Goal: Obtain resource: Download file/media

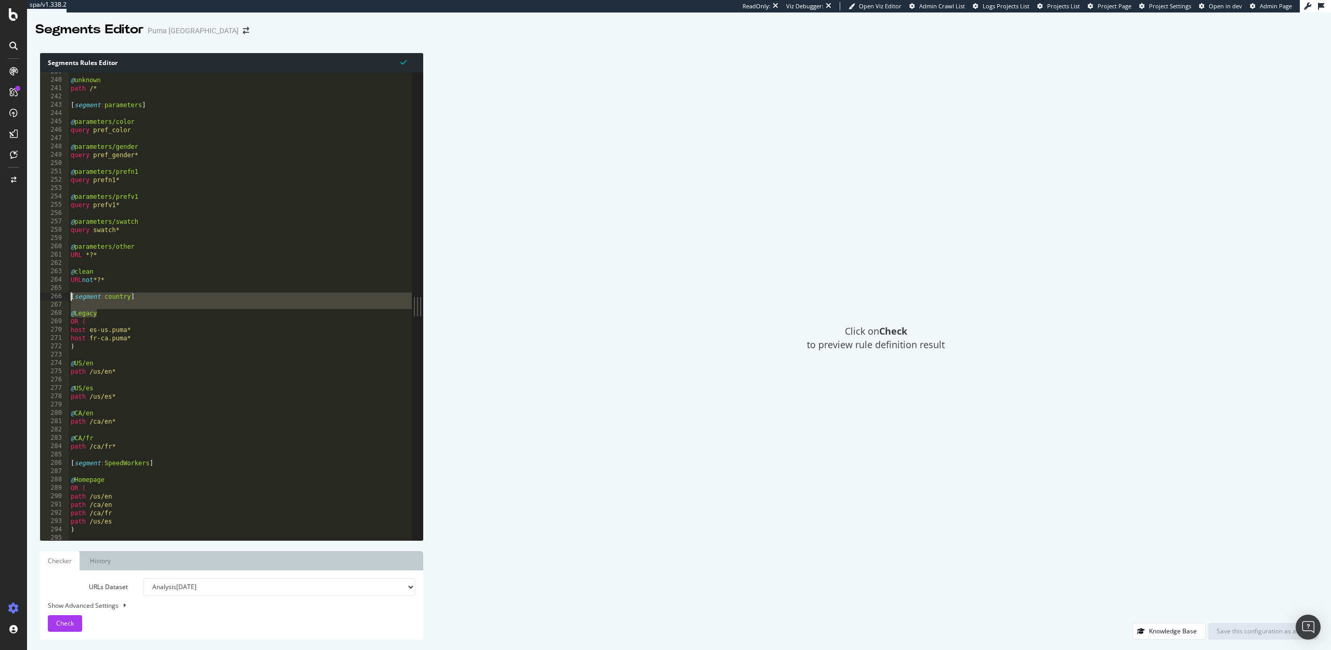
scroll to position [1985, 0]
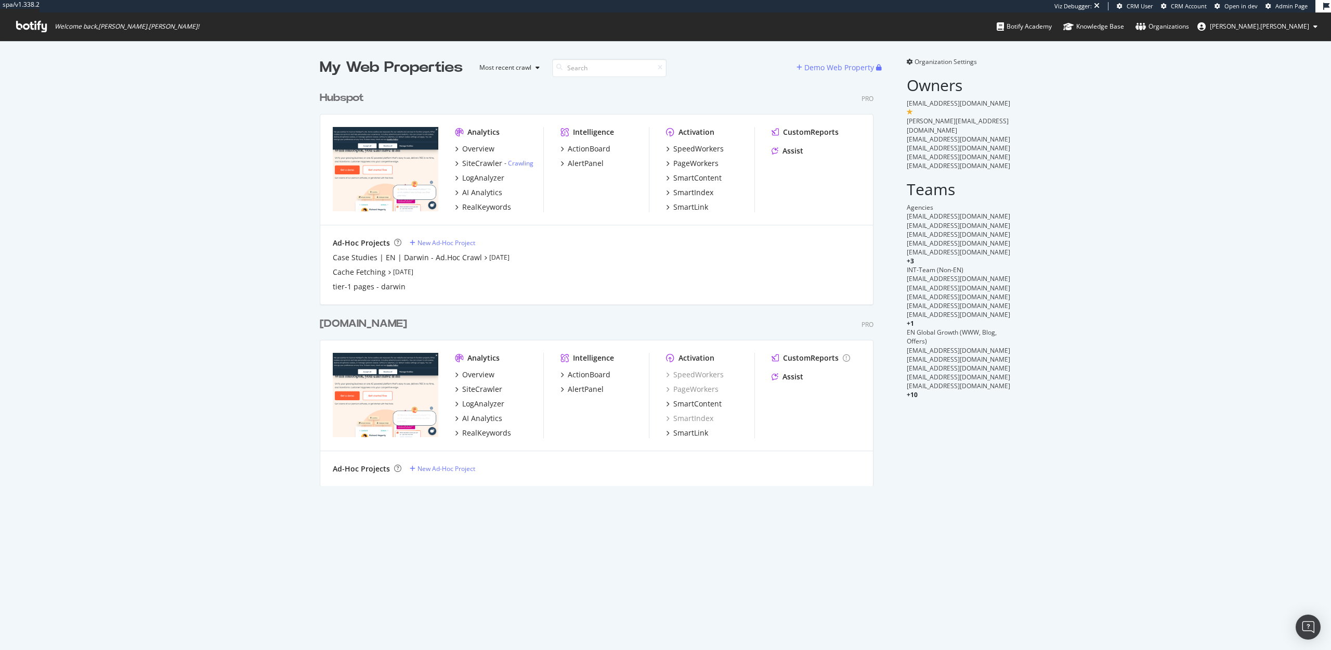
scroll to position [650, 1331]
click at [473, 166] on div "SiteCrawler" at bounding box center [482, 163] width 40 height 10
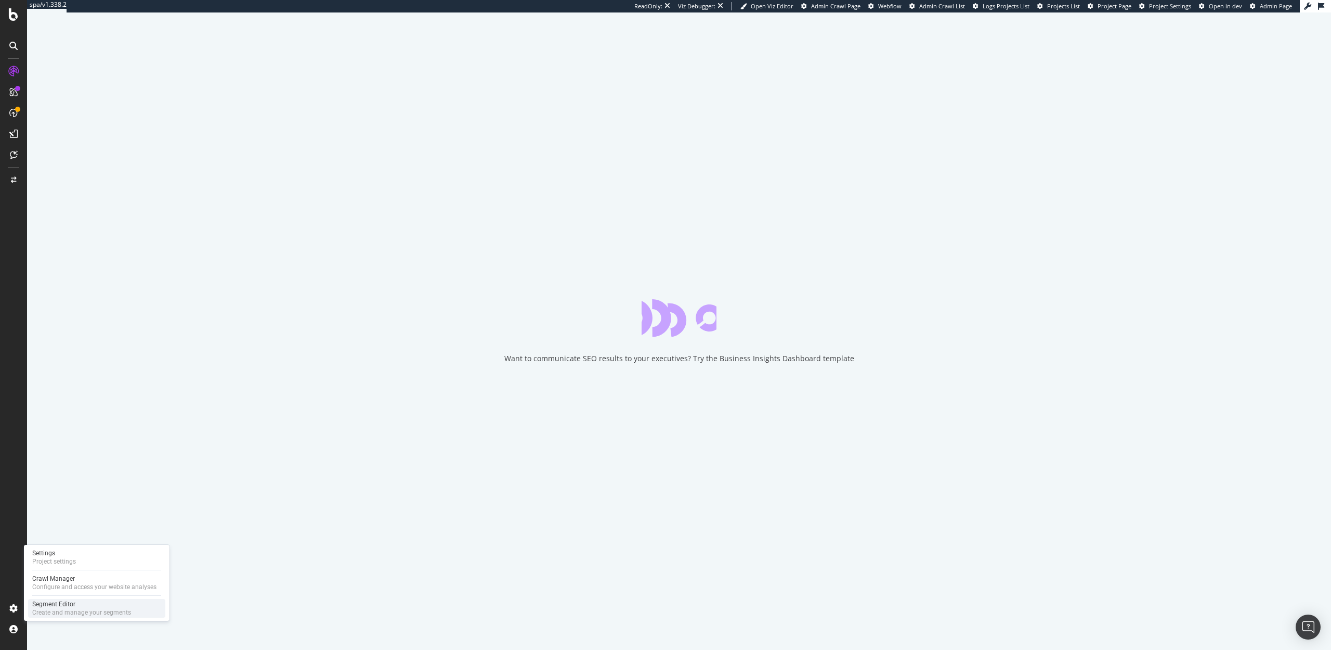
click at [58, 609] on div "Create and manage your segments" at bounding box center [81, 612] width 99 height 8
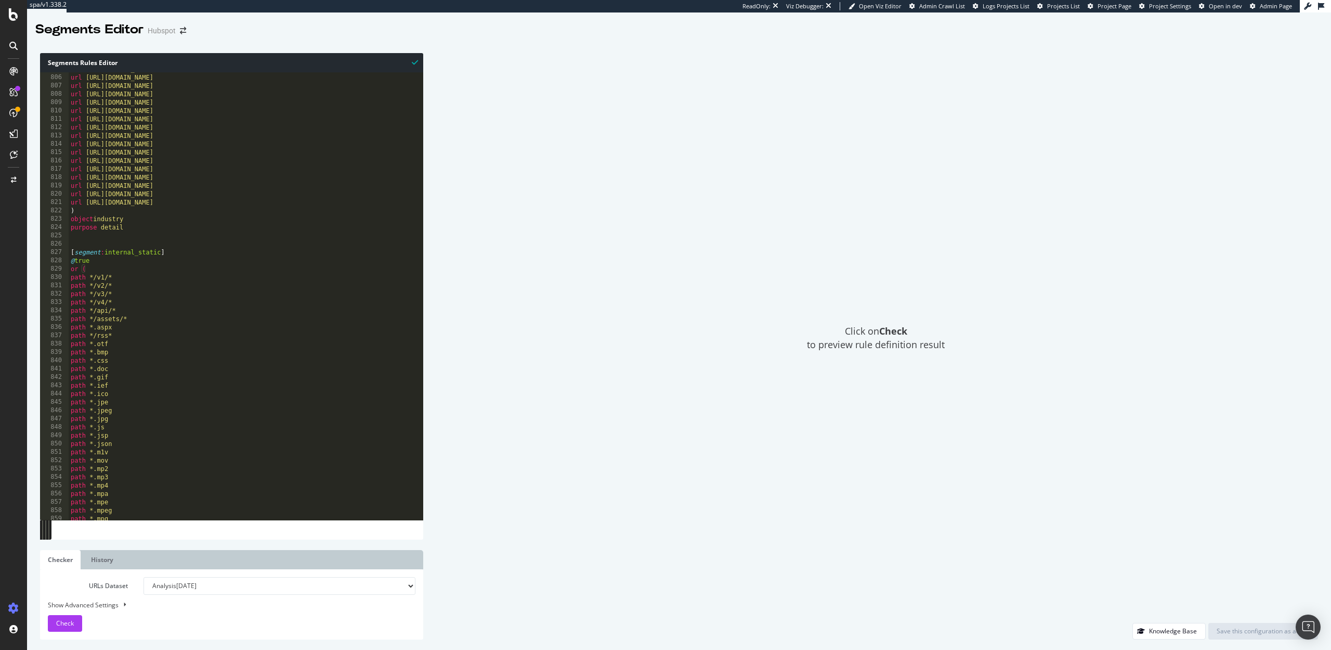
scroll to position [6698, 0]
type textarea "purpose detail"
click at [138, 230] on div "url [URL][DOMAIN_NAME] url [URL][DOMAIN_NAME] url [URL][DOMAIN_NAME] url [URL][…" at bounding box center [246, 297] width 355 height 464
type textarea "or ("
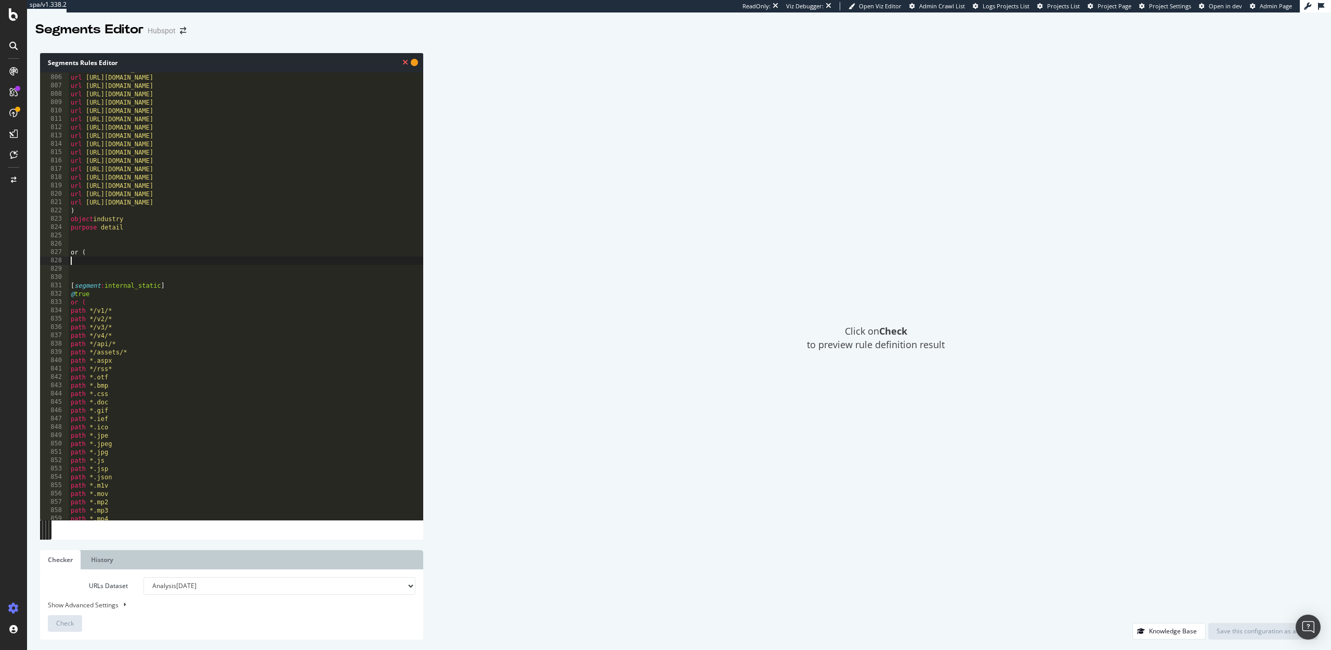
paste textarea "url [URL][DOMAIN_NAME]"
type textarea "url [URL][DOMAIN_NAME]"
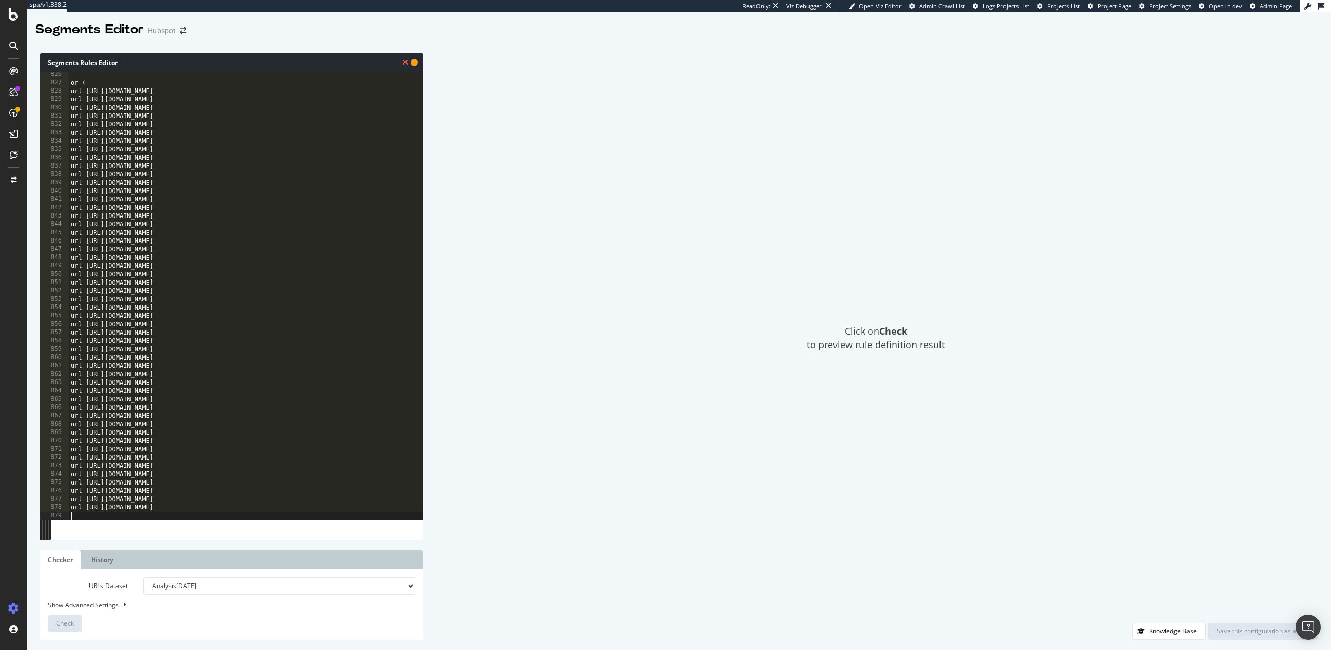
scroll to position [6868, 0]
type textarea ")"
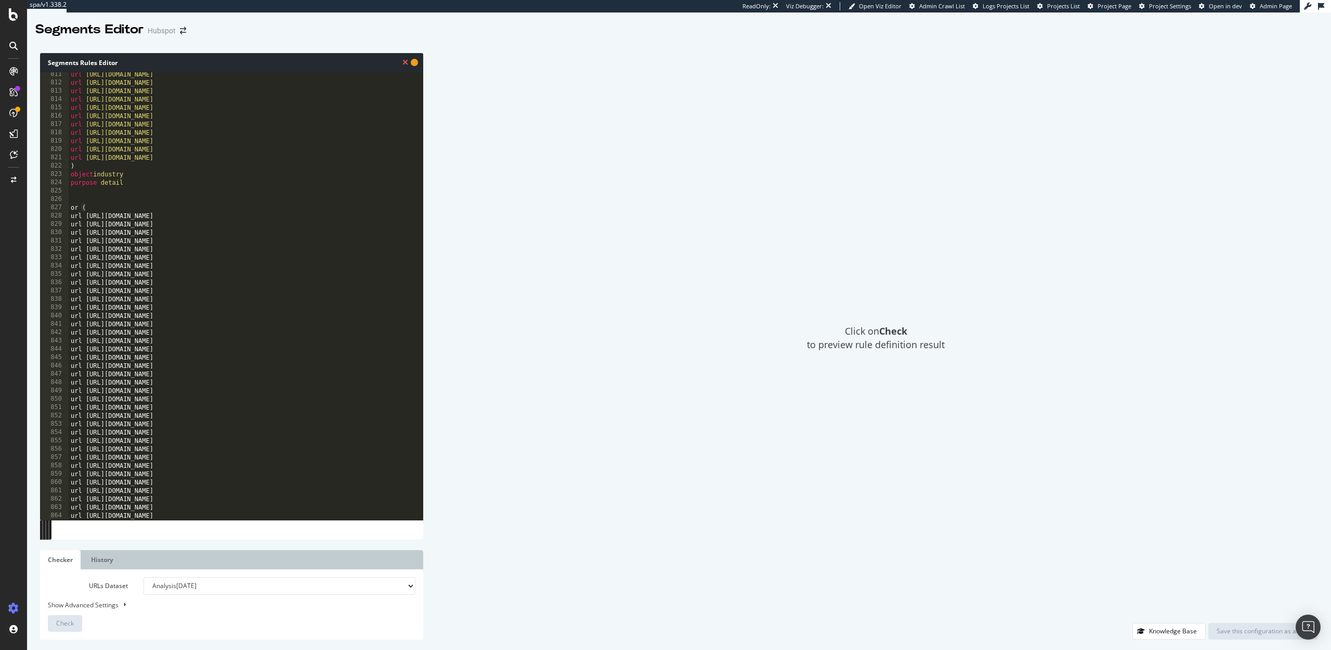
scroll to position [6743, 0]
click at [94, 196] on div "url [URL][DOMAIN_NAME] url [URL][DOMAIN_NAME] url [URL][DOMAIN_NAME] url [URL][…" at bounding box center [246, 302] width 355 height 464
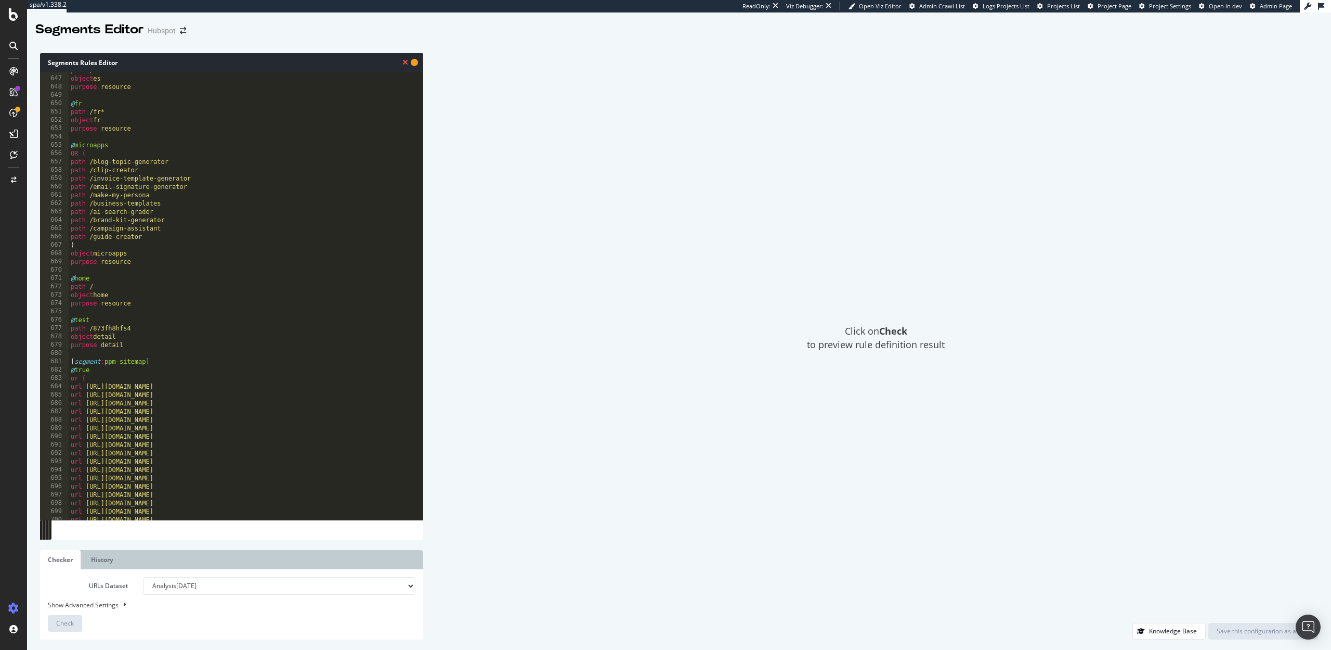
scroll to position [5374, 0]
drag, startPoint x: 96, startPoint y: 372, endPoint x: 68, endPoint y: 364, distance: 29.3
click at [68, 364] on div "646 647 648 649 650 651 652 653 654 655 656 657 658 659 660 661 662 663 664 665…" at bounding box center [231, 295] width 383 height 447
type textarea "[segment:ppm-sitemap] @true"
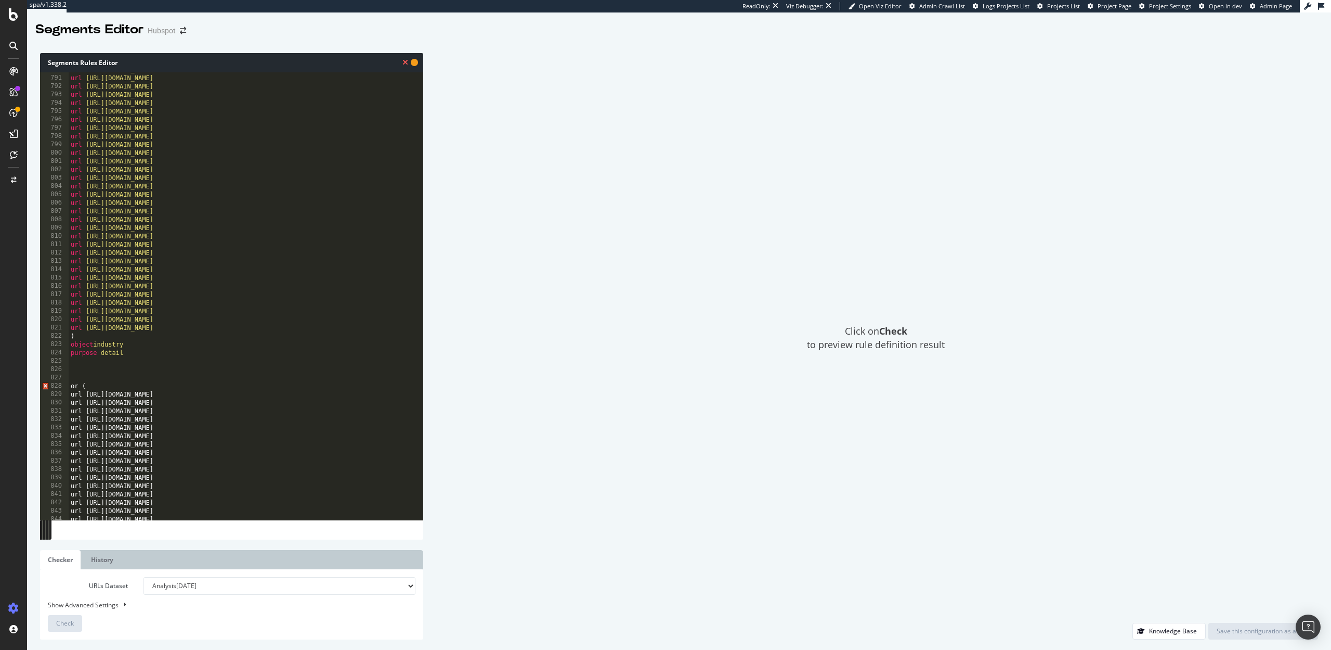
scroll to position [6578, 0]
click at [72, 372] on div "url [URL][DOMAIN_NAME] url [URL][DOMAIN_NAME] url [URL][DOMAIN_NAME] url [URL][…" at bounding box center [246, 300] width 355 height 464
paste textarea "@true"
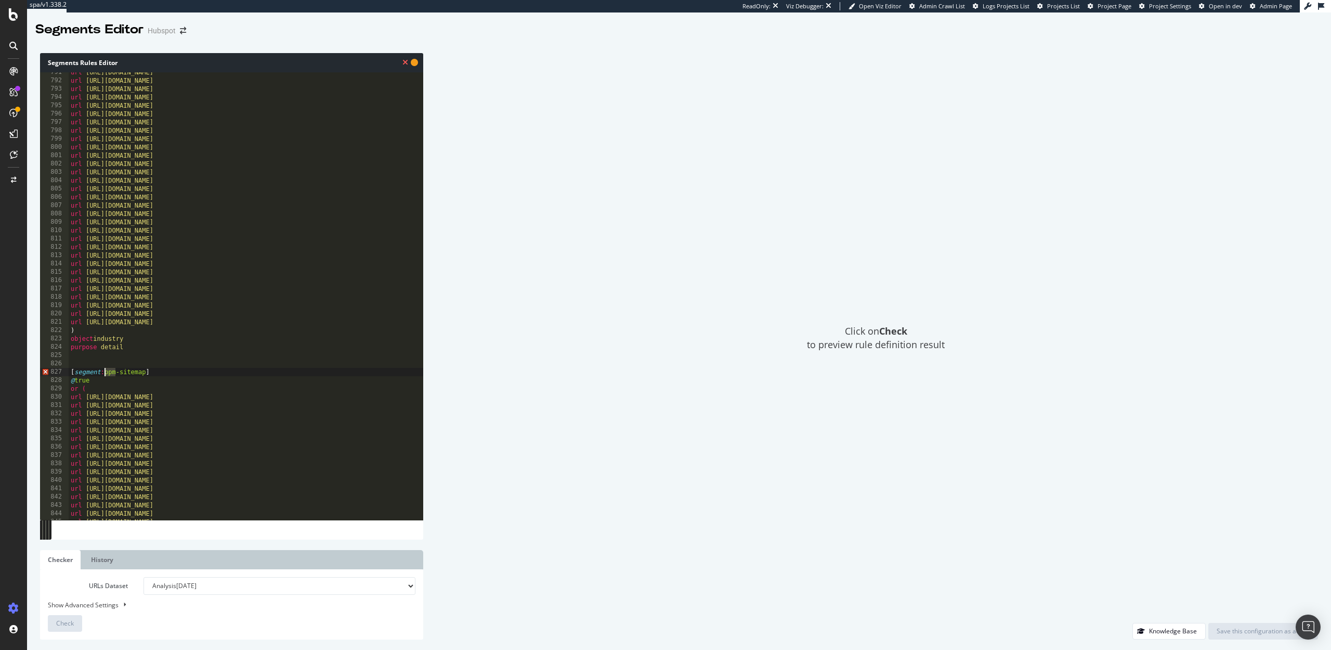
drag, startPoint x: 115, startPoint y: 372, endPoint x: 106, endPoint y: 372, distance: 9.4
click at [106, 372] on div "url [URL][DOMAIN_NAME] url [URL][DOMAIN_NAME] url [URL][DOMAIN_NAME] url [URL][…" at bounding box center [246, 300] width 355 height 464
drag, startPoint x: 123, startPoint y: 348, endPoint x: 71, endPoint y: 342, distance: 52.8
click at [71, 342] on div "url [URL][DOMAIN_NAME] url [URL][DOMAIN_NAME] url [URL][DOMAIN_NAME] url [URL][…" at bounding box center [246, 300] width 355 height 464
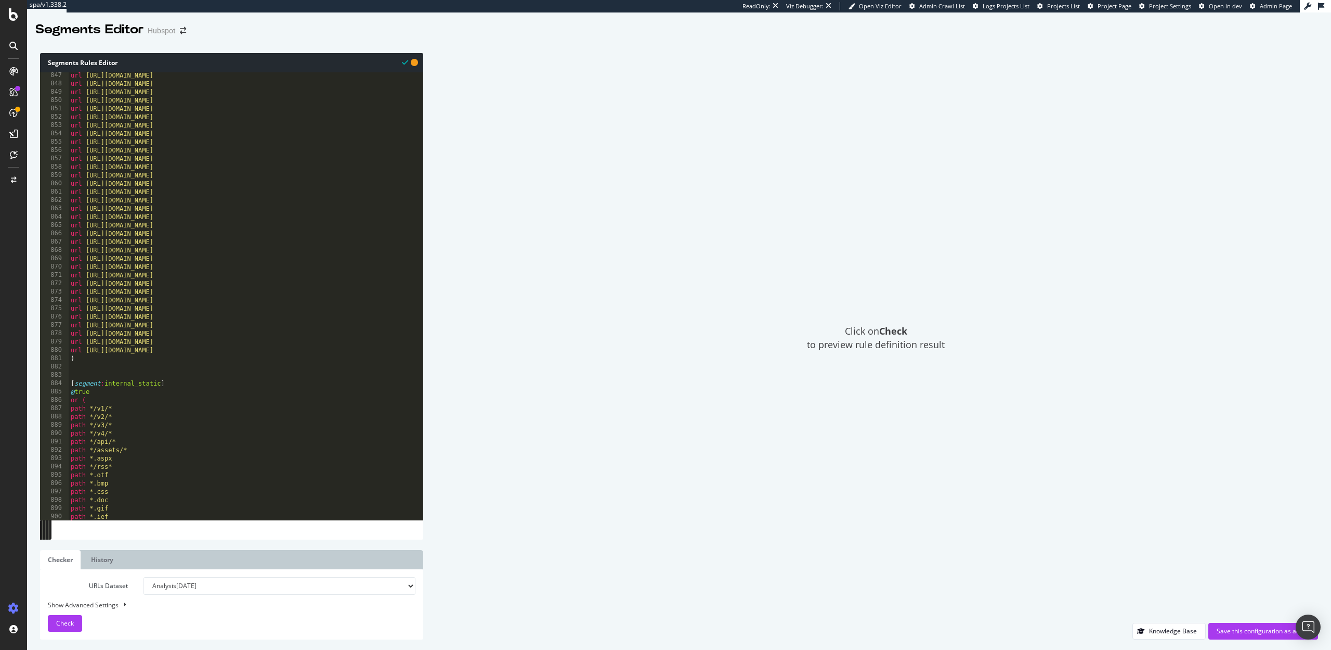
scroll to position [7089, 0]
click at [87, 311] on div "url [URL][DOMAIN_NAME] url [URL][DOMAIN_NAME] url [URL][DOMAIN_NAME] url [URL][…" at bounding box center [246, 297] width 355 height 464
type textarea ")"
paste textarea "purpose detail"
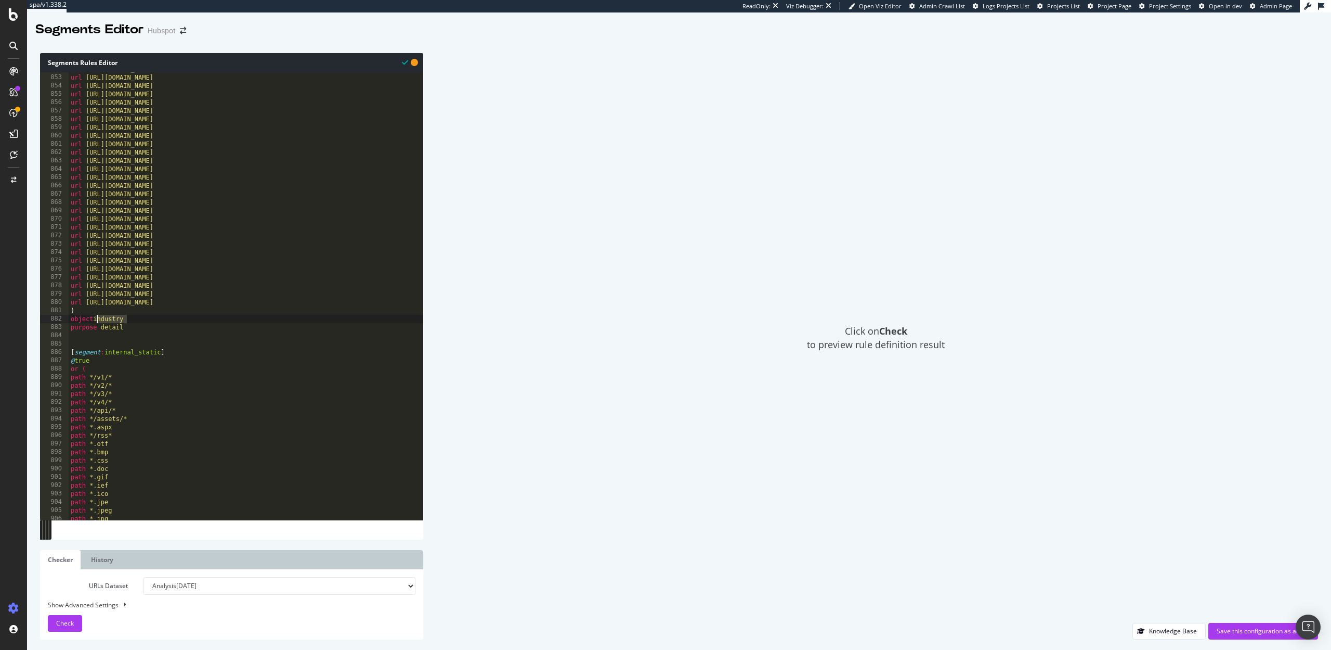
drag, startPoint x: 128, startPoint y: 322, endPoint x: 97, endPoint y: 320, distance: 31.3
click at [97, 320] on div "url [URL][DOMAIN_NAME] url [URL][DOMAIN_NAME] url [URL][DOMAIN_NAME] url [URL][…" at bounding box center [246, 297] width 355 height 464
click at [126, 330] on div "url [URL][DOMAIN_NAME] url [URL][DOMAIN_NAME] url [URL][DOMAIN_NAME] url [URL][…" at bounding box center [246, 297] width 355 height 464
type textarea "purpose detail"
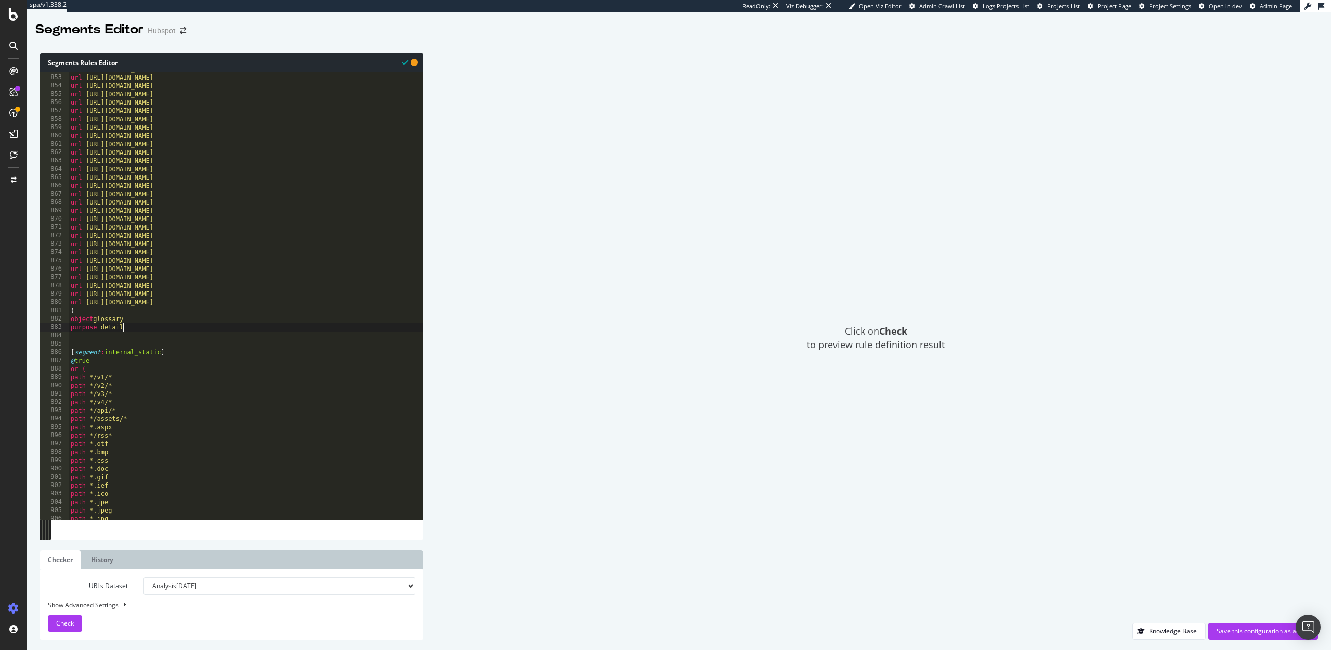
scroll to position [0, 4]
click at [85, 338] on div "url [URL][DOMAIN_NAME] url [URL][DOMAIN_NAME] url [URL][DOMAIN_NAME] url [URL][…" at bounding box center [246, 297] width 355 height 464
click at [1259, 632] on div "Save this configuration as active" at bounding box center [1263, 630] width 93 height 9
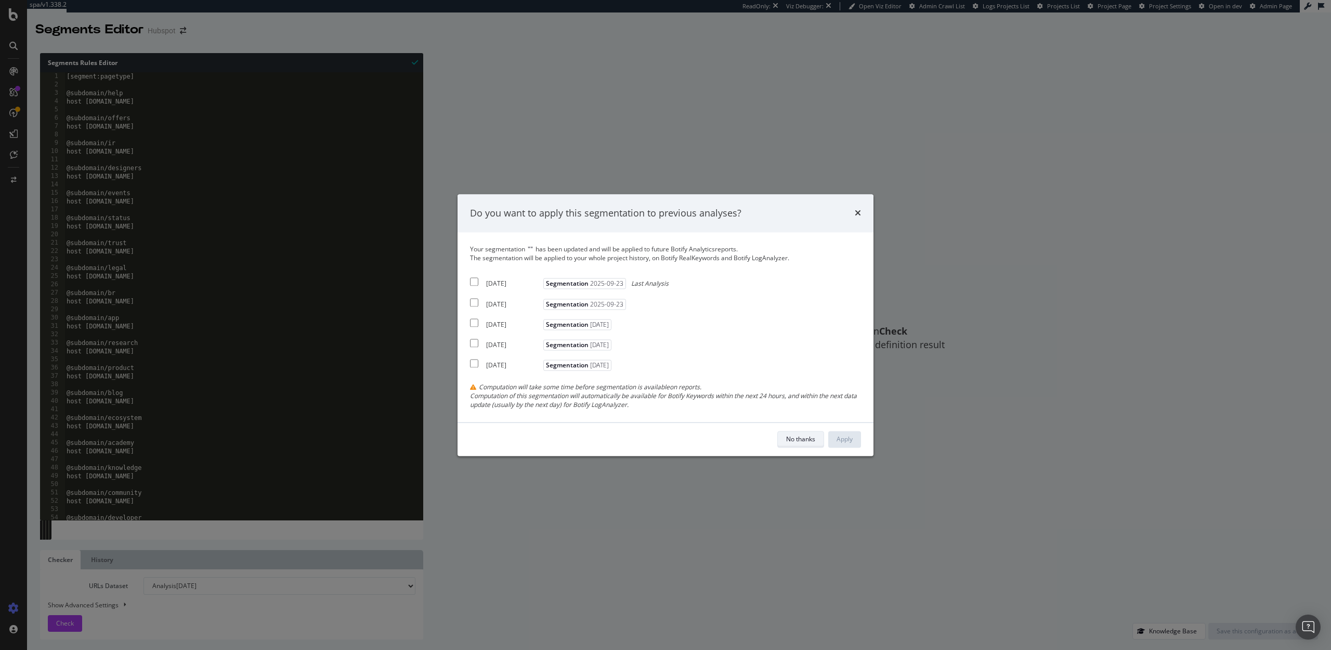
click at [809, 436] on div "No thanks" at bounding box center [800, 438] width 29 height 9
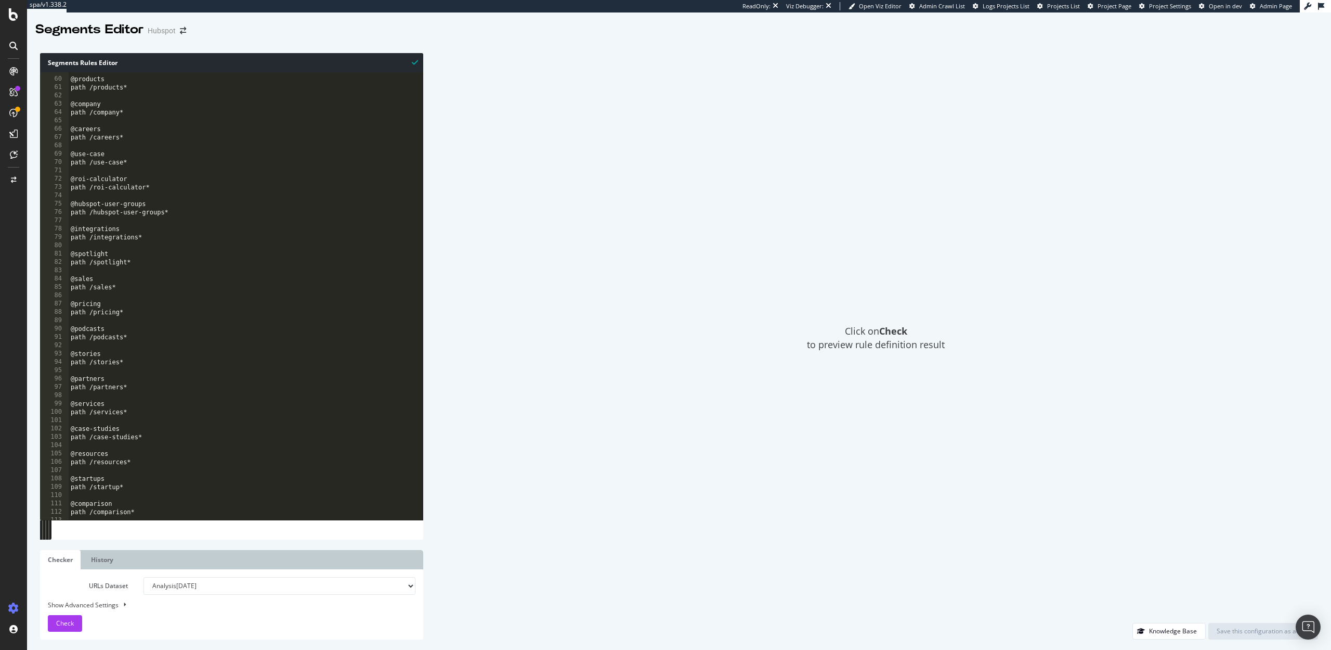
scroll to position [488, 0]
type textarea "path /partners*"
click at [185, 384] on div "@products path /products* @company path /company* @careers path /careers* @use-…" at bounding box center [246, 299] width 355 height 464
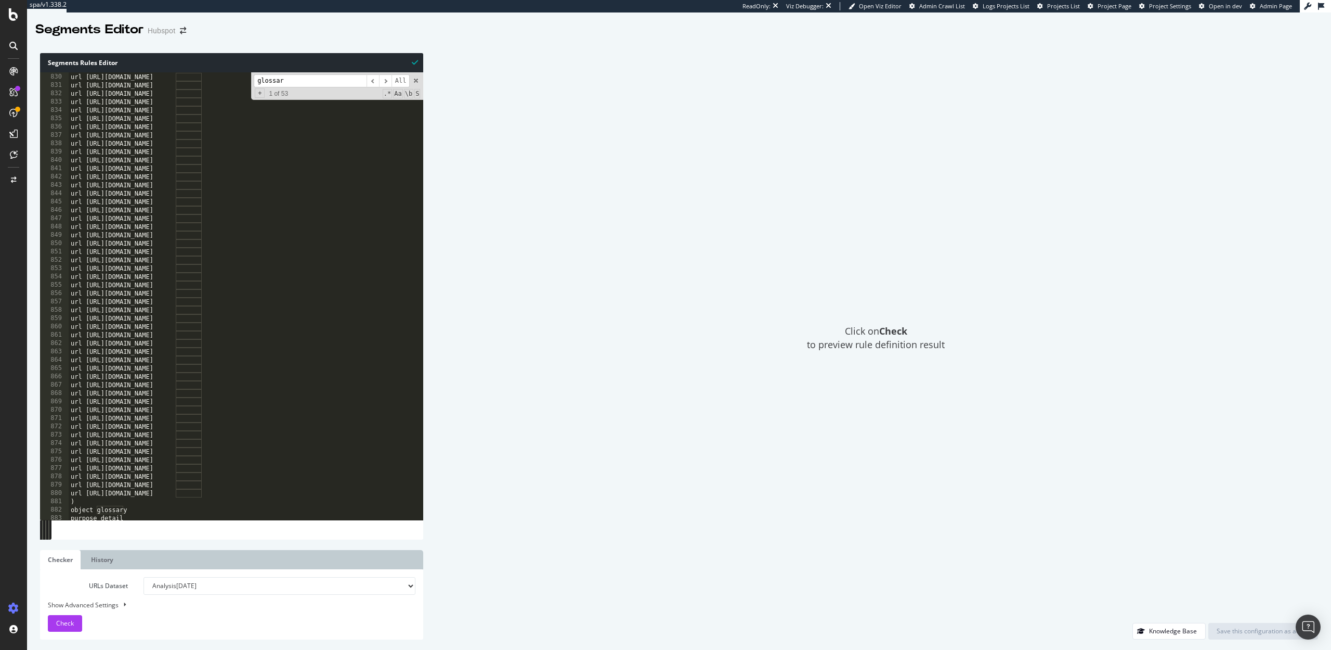
scroll to position [7087, 0]
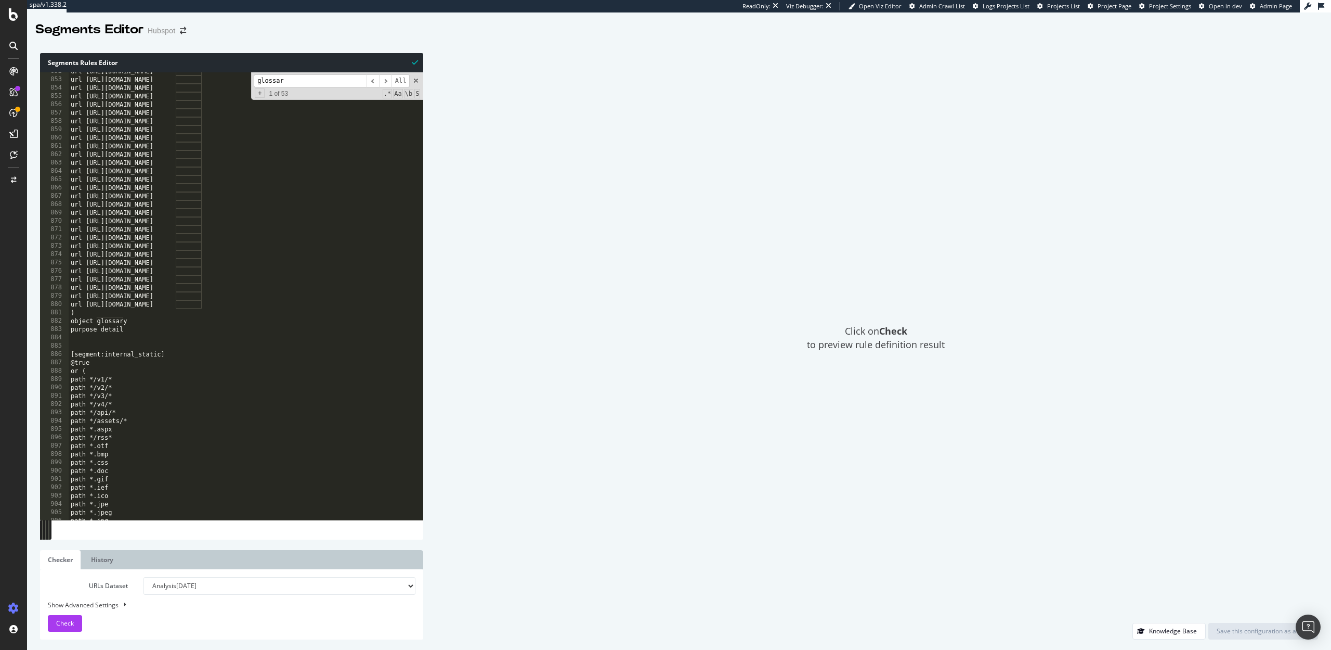
type input "glossar"
click at [132, 329] on div "url [URL][DOMAIN_NAME] url [URL][DOMAIN_NAME] url [URL][DOMAIN_NAME] url [URL][…" at bounding box center [246, 299] width 355 height 464
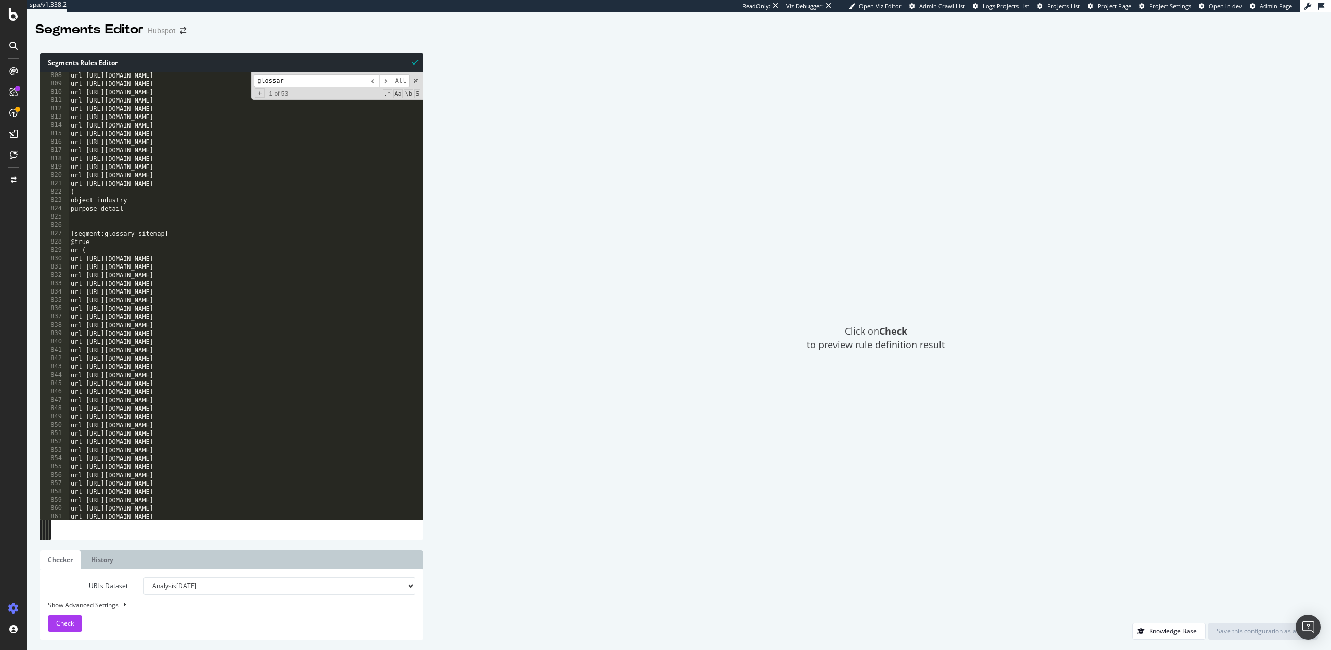
scroll to position [6702, 0]
drag, startPoint x: 171, startPoint y: 249, endPoint x: 69, endPoint y: 248, distance: 101.4
click at [69, 248] on div "url [URL][DOMAIN_NAME] url [URL][DOMAIN_NAME] url [URL][DOMAIN_NAME] url [URL][…" at bounding box center [246, 302] width 355 height 464
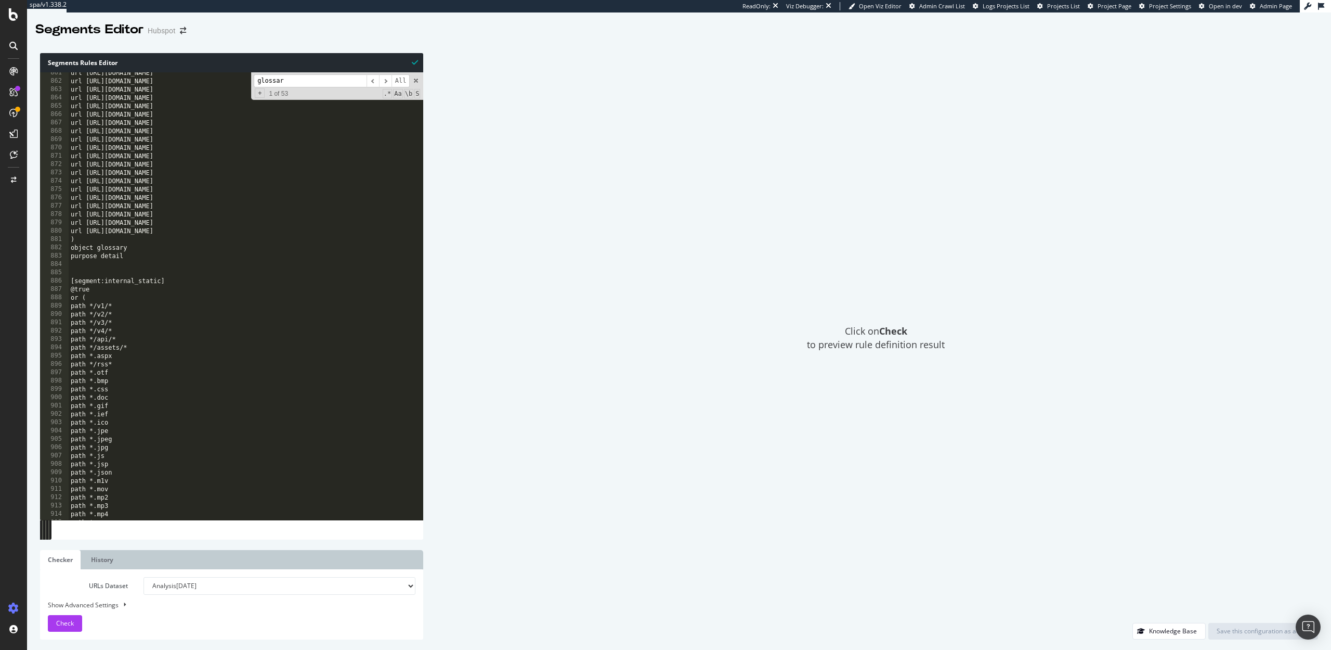
scroll to position [7172, 0]
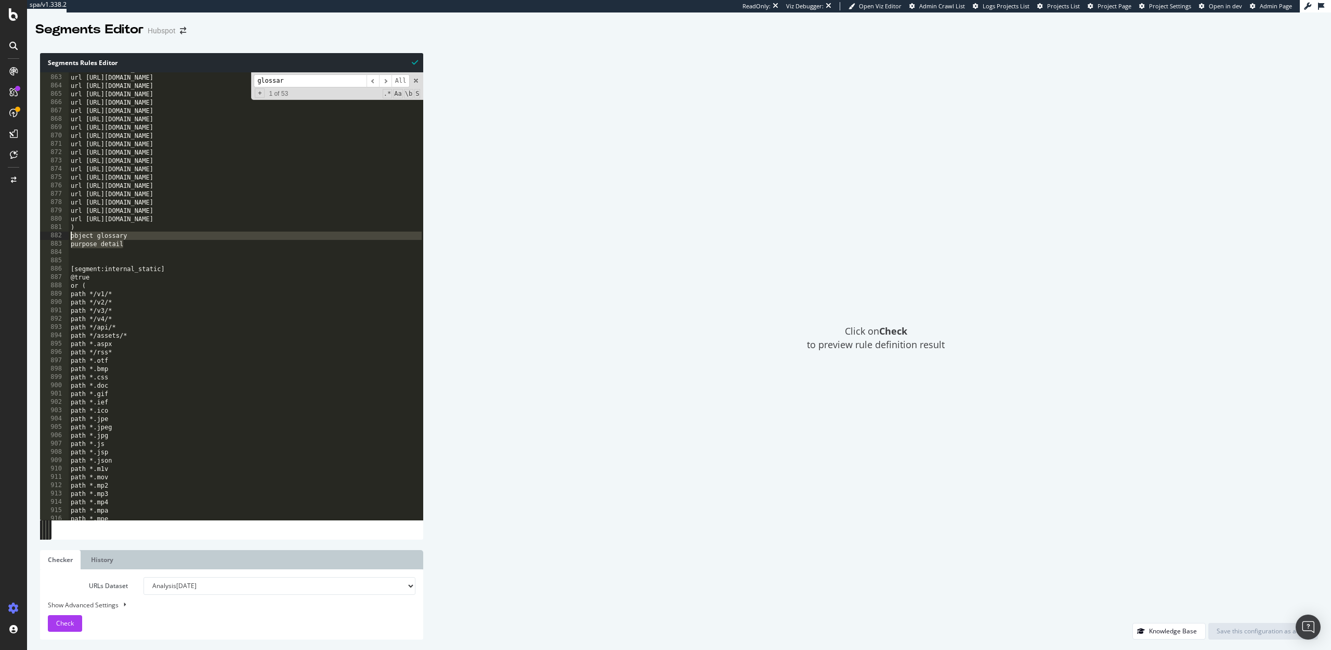
drag, startPoint x: 125, startPoint y: 240, endPoint x: 67, endPoint y: 237, distance: 58.9
click at [67, 237] on div "[segment:glossary-sitemap] 862 863 864 865 866 867 868 869 870 871 872 873 874 …" at bounding box center [231, 295] width 383 height 447
type textarea "object glossary purpose detail"
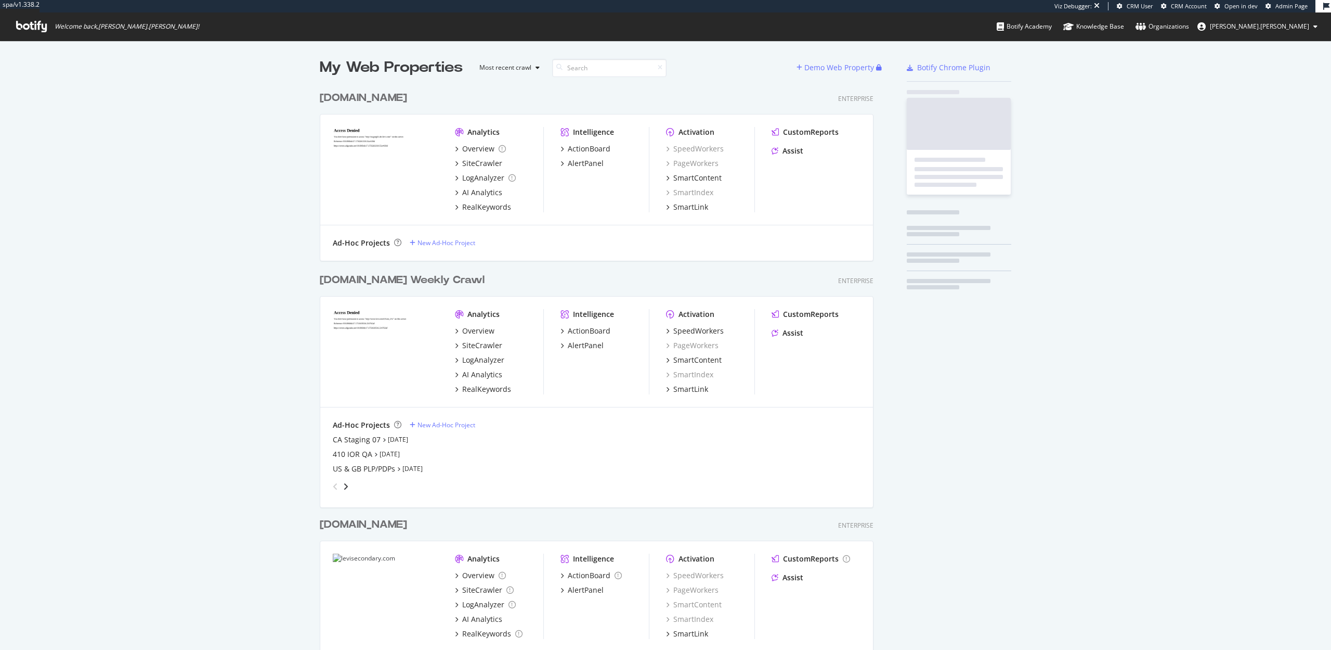
scroll to position [650, 1331]
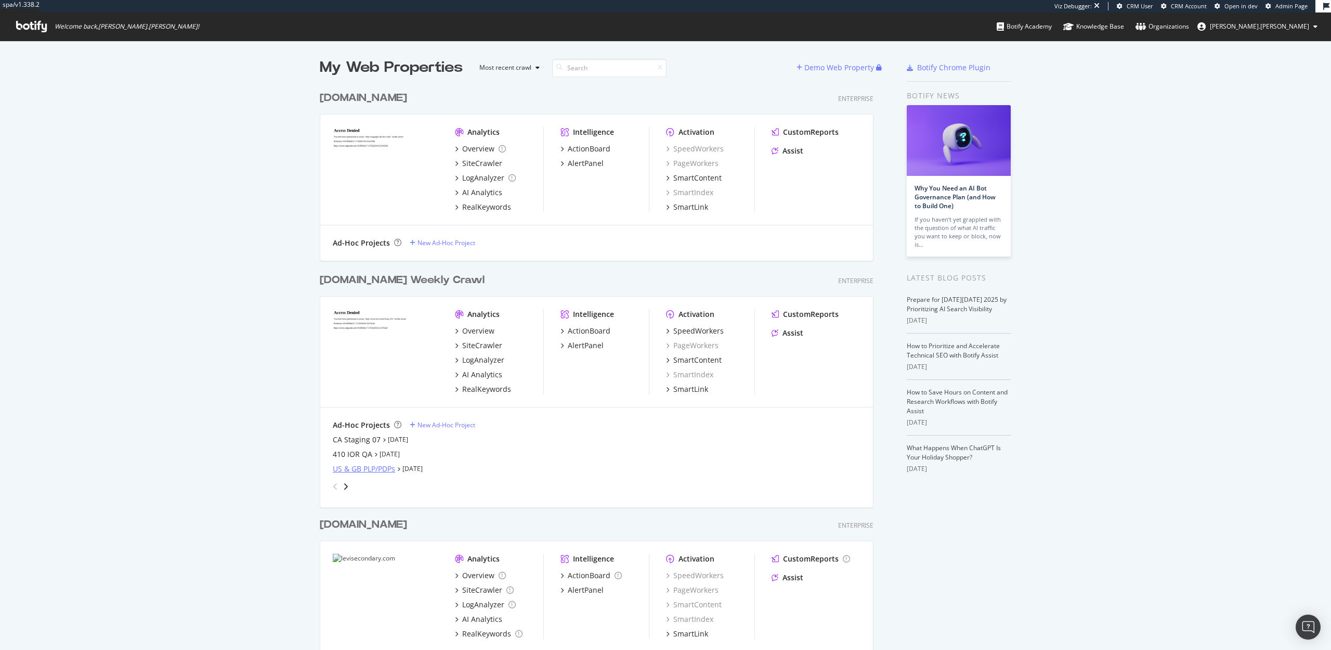
click at [356, 469] on div "US & GB PLP/PDPs" at bounding box center [364, 468] width 62 height 10
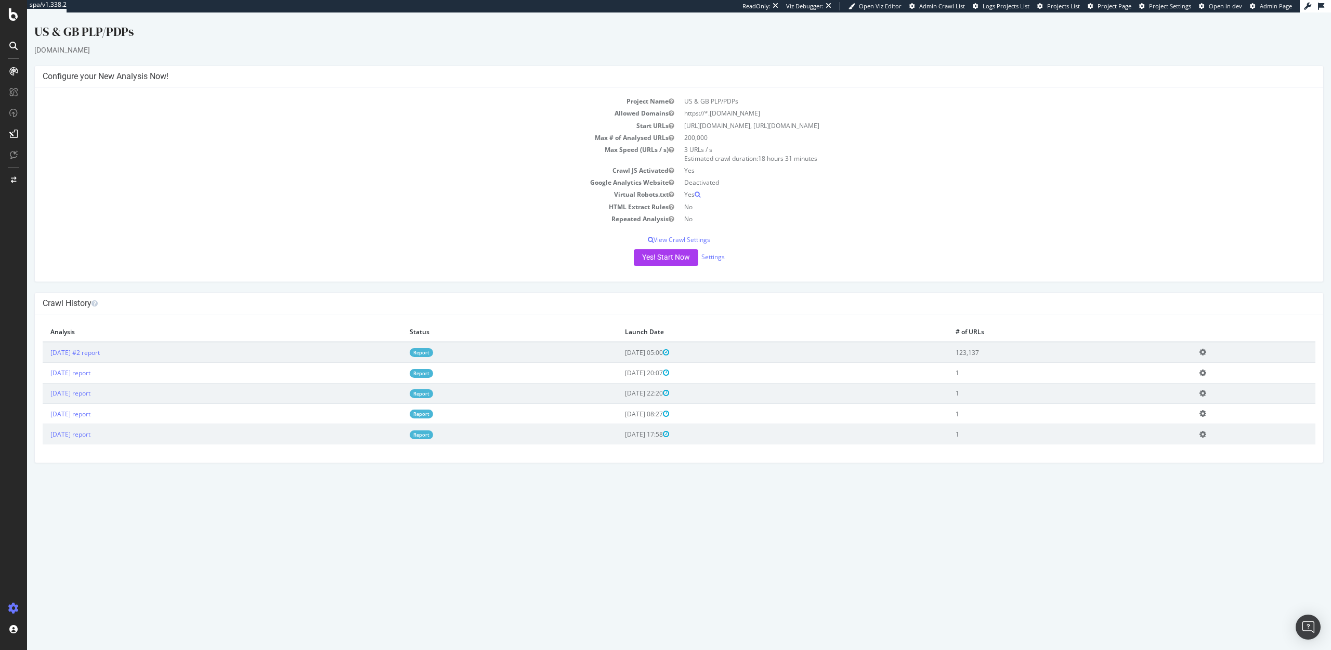
click at [1207, 355] on icon at bounding box center [1203, 352] width 7 height 8
click at [1200, 367] on link "Add name" at bounding box center [1164, 367] width 83 height 14
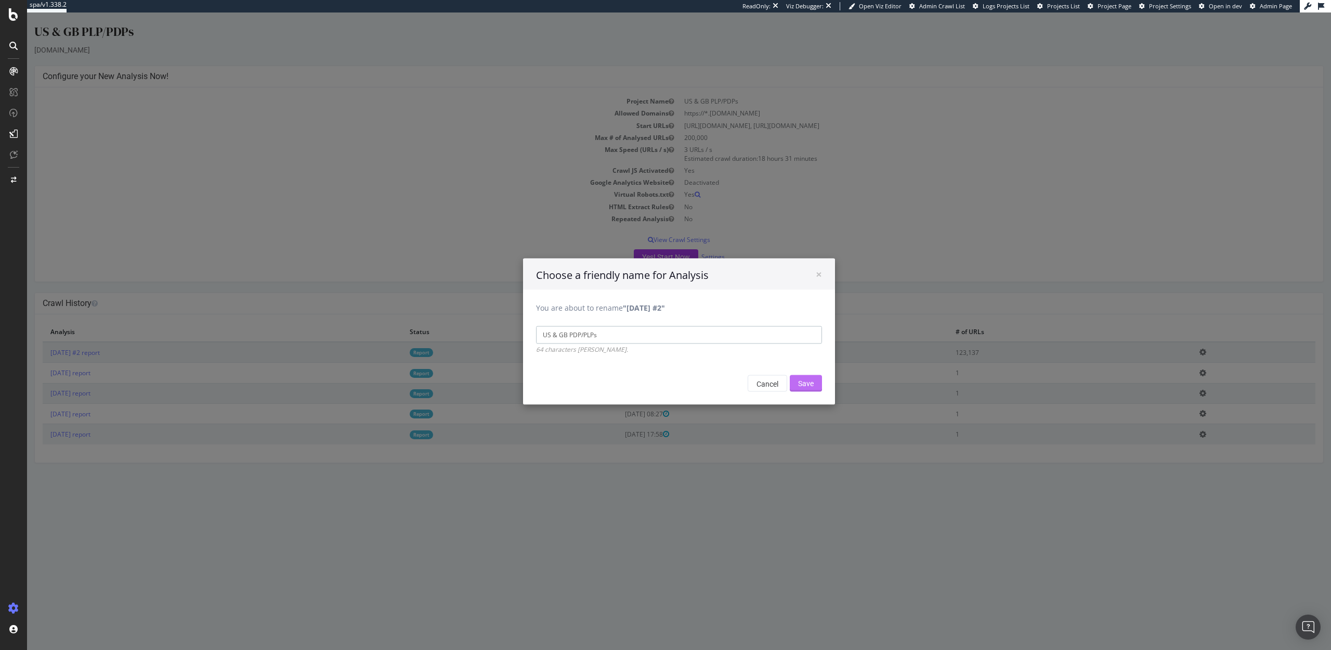
type input "US & GB PDP/PLPs"
click at [806, 385] on input "Save" at bounding box center [806, 382] width 32 height 17
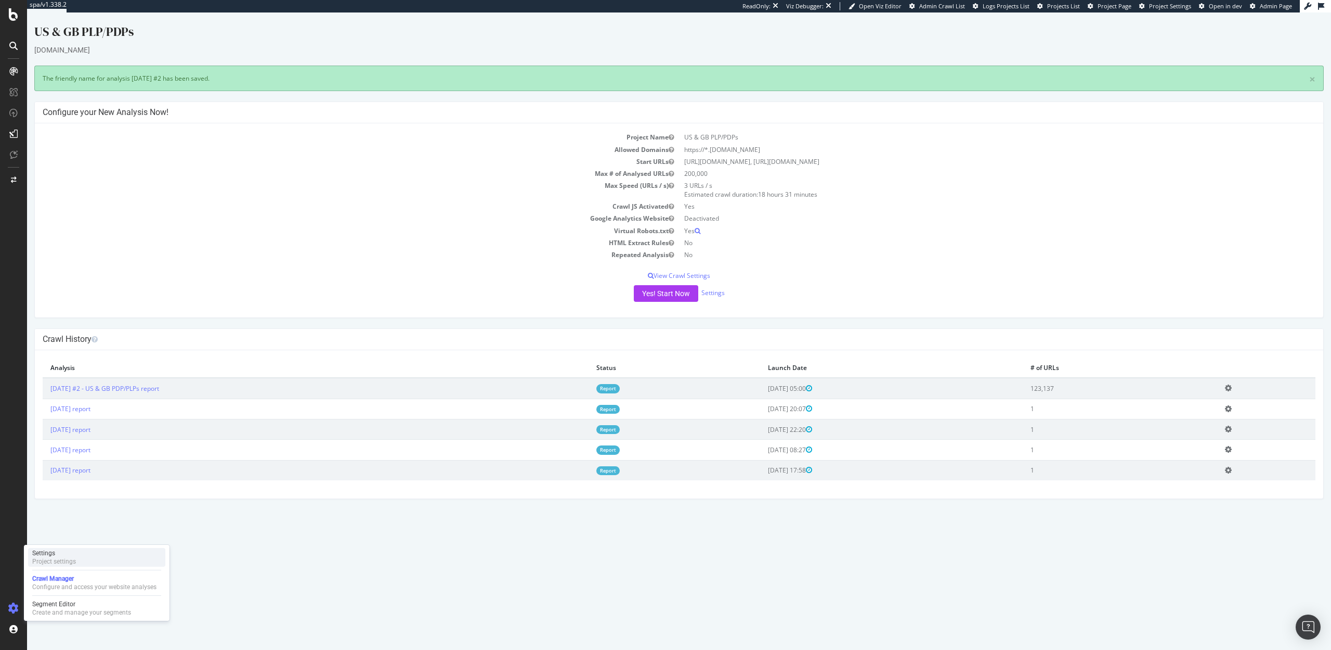
click at [66, 550] on div "Settings" at bounding box center [54, 553] width 44 height 8
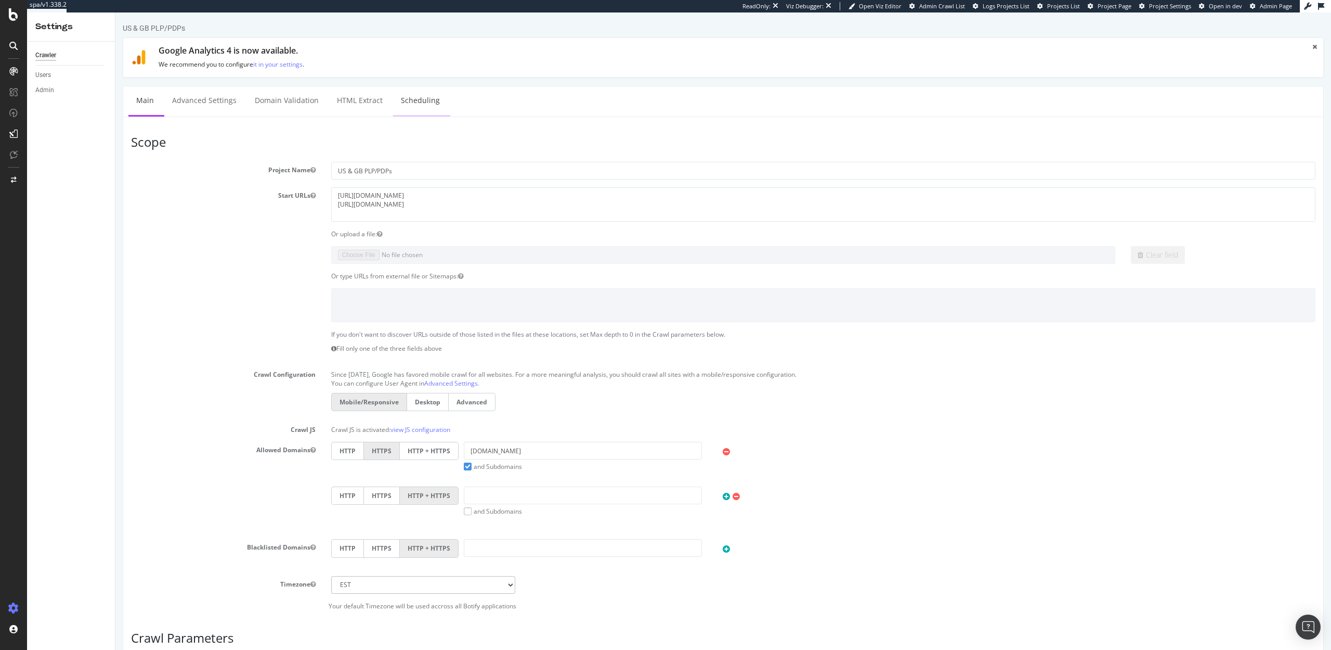
click at [399, 101] on link "Scheduling" at bounding box center [420, 100] width 55 height 29
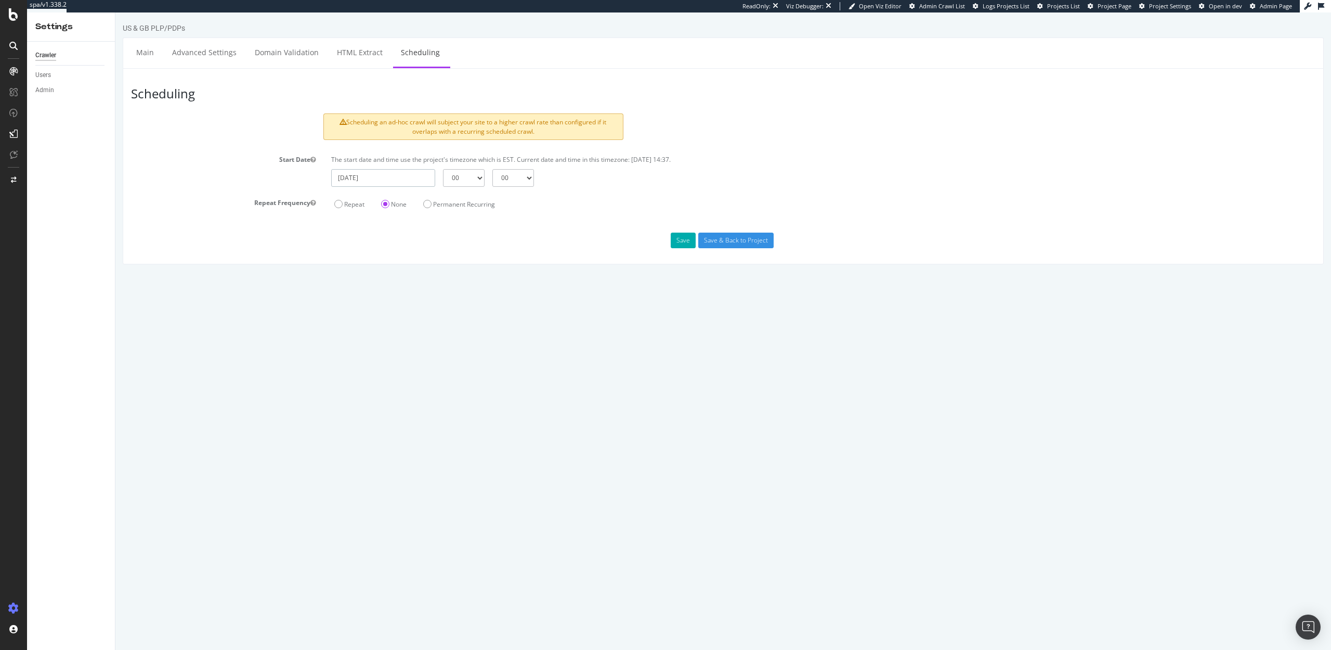
click at [404, 182] on input "2025-10-07" at bounding box center [383, 178] width 104 height 18
click at [419, 251] on td "8" at bounding box center [417, 249] width 25 height 16
type input "2025-10-08"
click at [479, 175] on select "00 01 02 03 04 05 06 07 08 09 10 11 12 13 14 15 16 17 18 19 20 21 22 23" at bounding box center [464, 178] width 42 height 18
select select "1"
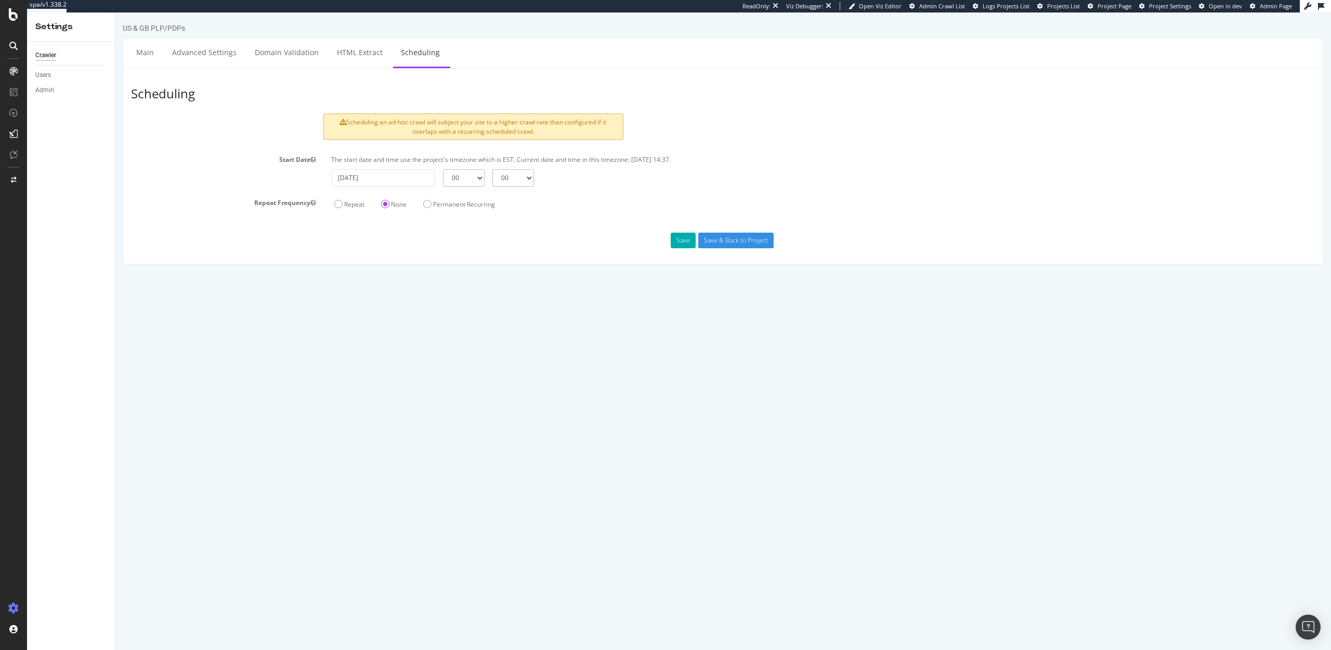
click at [443, 169] on select "00 01 02 03 04 05 06 07 08 09 10 11 12 13 14 15 16 17 18 19 20 21 22 23" at bounding box center [464, 178] width 42 height 18
click at [687, 238] on button "Save" at bounding box center [683, 240] width 25 height 16
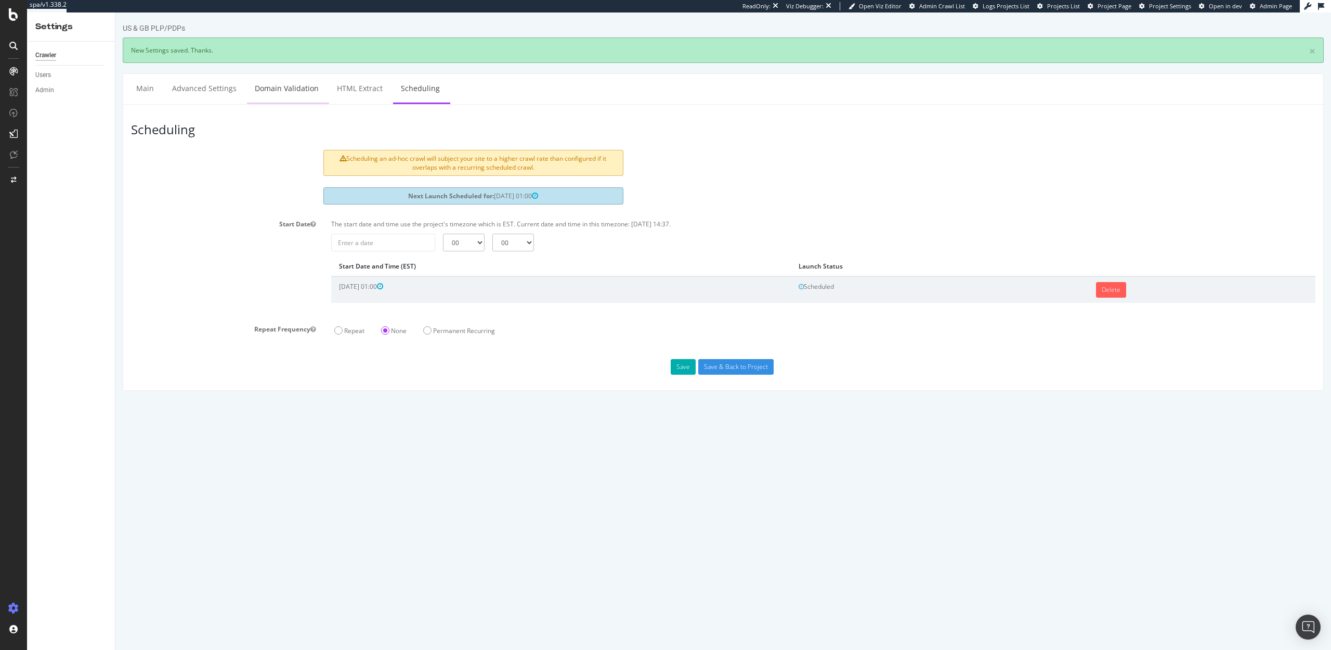
click at [276, 87] on link "Domain Validation" at bounding box center [287, 88] width 80 height 29
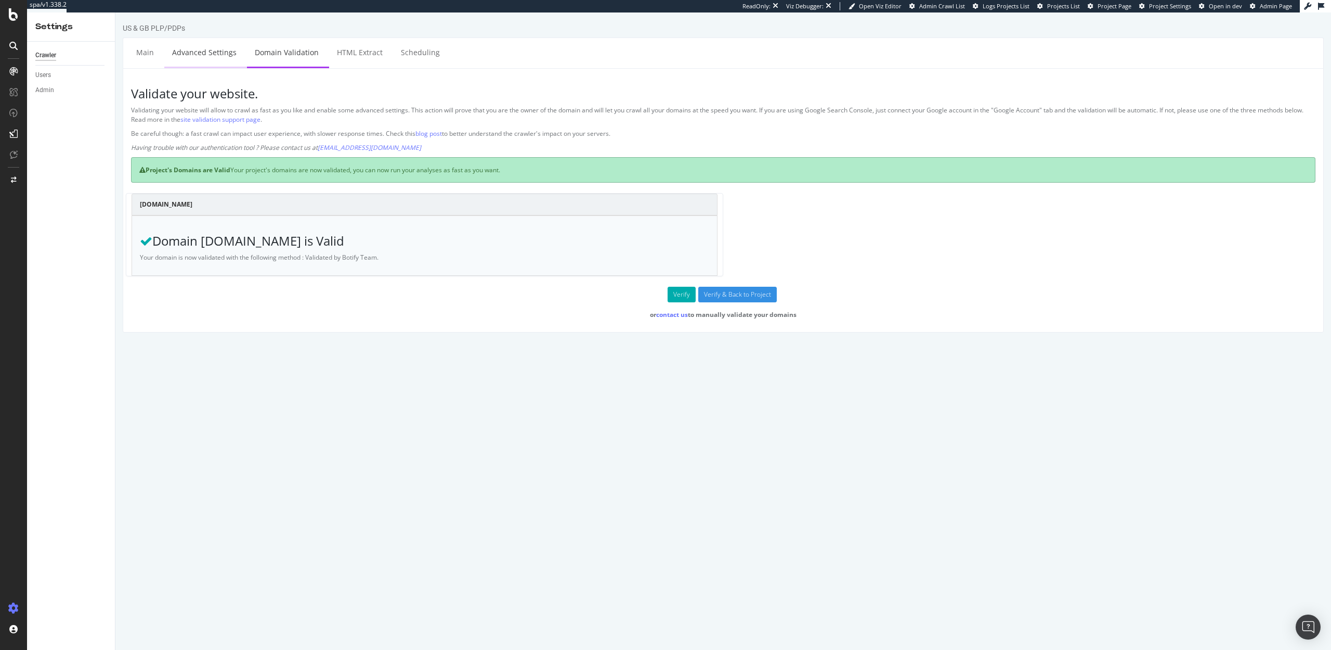
click at [207, 63] on link "Advanced Settings" at bounding box center [204, 52] width 80 height 29
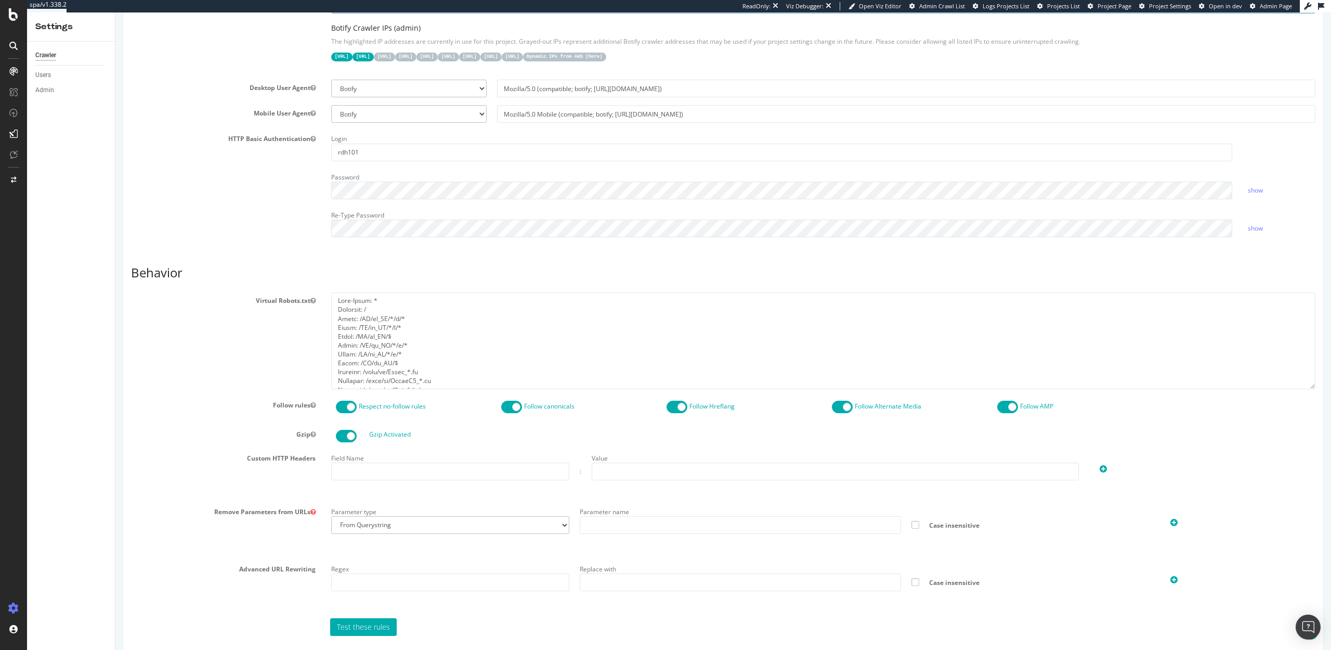
scroll to position [276, 0]
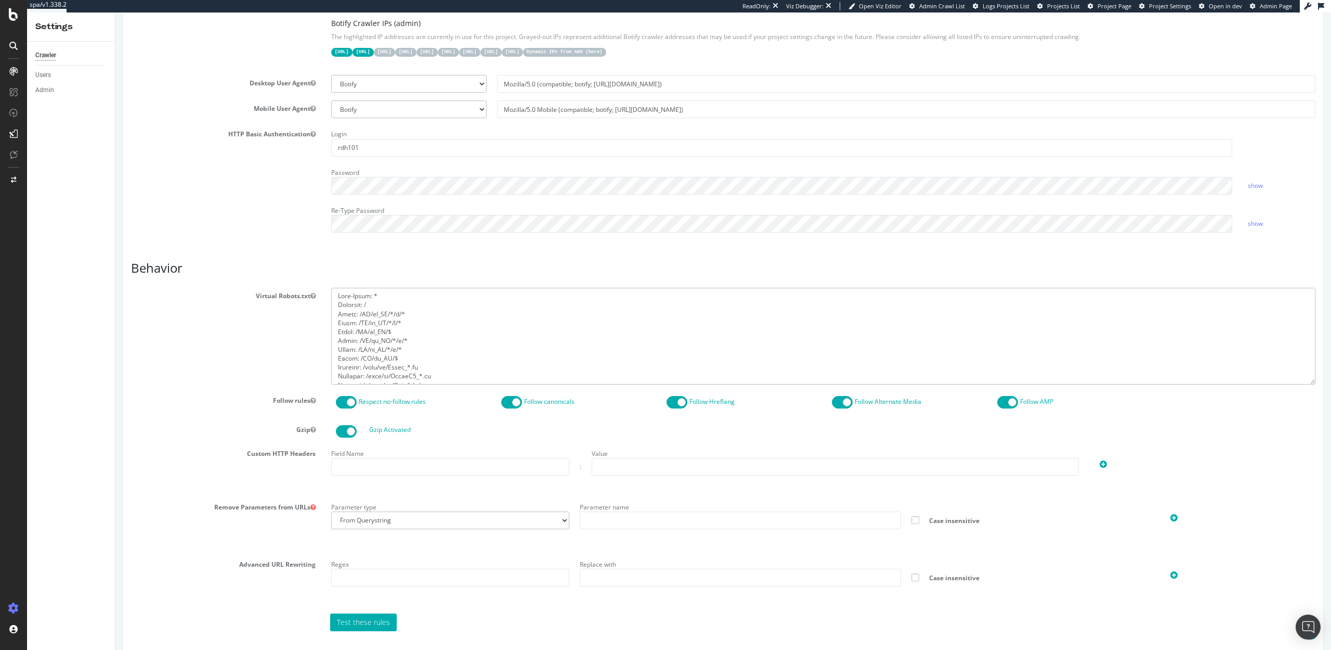
click at [385, 305] on textarea at bounding box center [823, 336] width 985 height 96
drag, startPoint x: 408, startPoint y: 323, endPoint x: 351, endPoint y: 313, distance: 57.5
click at [351, 313] on textarea "To enrich screen reader interactions, please activate Accessibility in Grammarl…" at bounding box center [823, 336] width 985 height 96
drag, startPoint x: 402, startPoint y: 329, endPoint x: 326, endPoint y: 315, distance: 77.1
click at [326, 315] on div at bounding box center [824, 336] width 1000 height 96
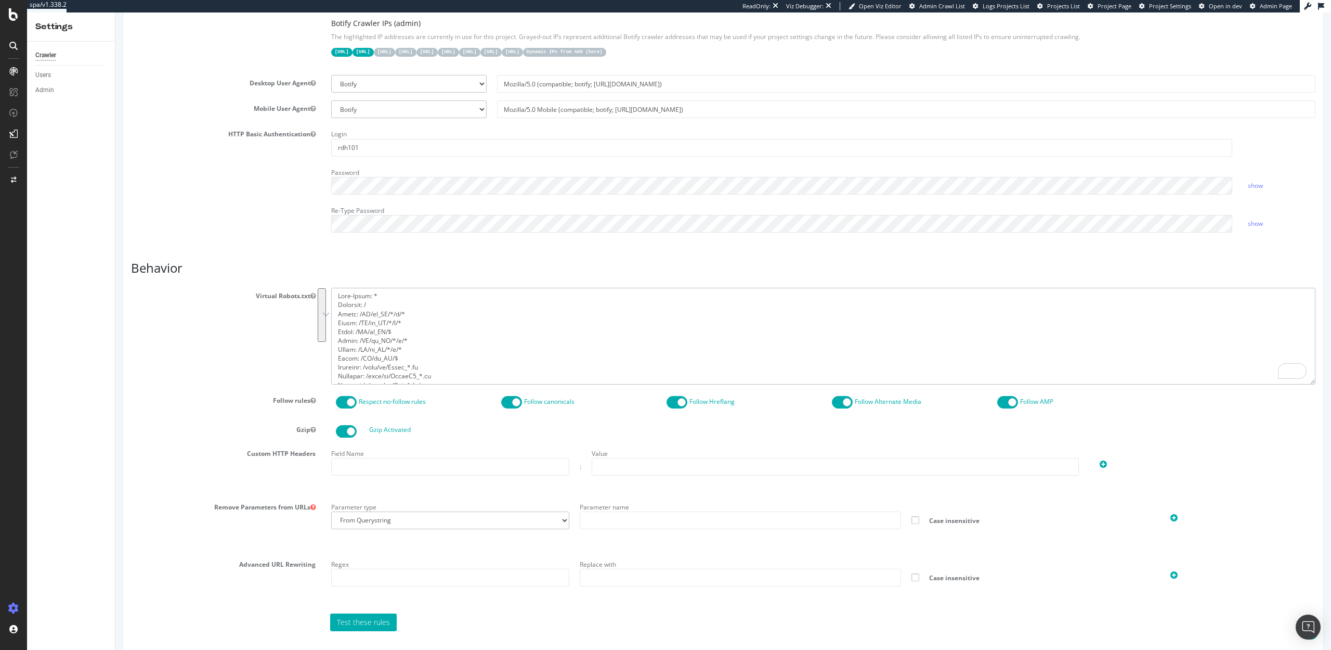
drag, startPoint x: 401, startPoint y: 359, endPoint x: 336, endPoint y: 315, distance: 78.6
click at [336, 315] on textarea "To enrich screen reader interactions, please activate Accessibility in Grammarl…" at bounding box center [823, 336] width 985 height 96
paste textarea "CA/en_CA/*/c/* Allow: /CA/en_CA/*/p/* Allow: /CA/en_CA/$ Allow: /CA/fr_CA/*/c/*…"
click at [376, 306] on textarea "To enrich screen reader interactions, please activate Accessibility in Grammarl…" at bounding box center [823, 336] width 985 height 96
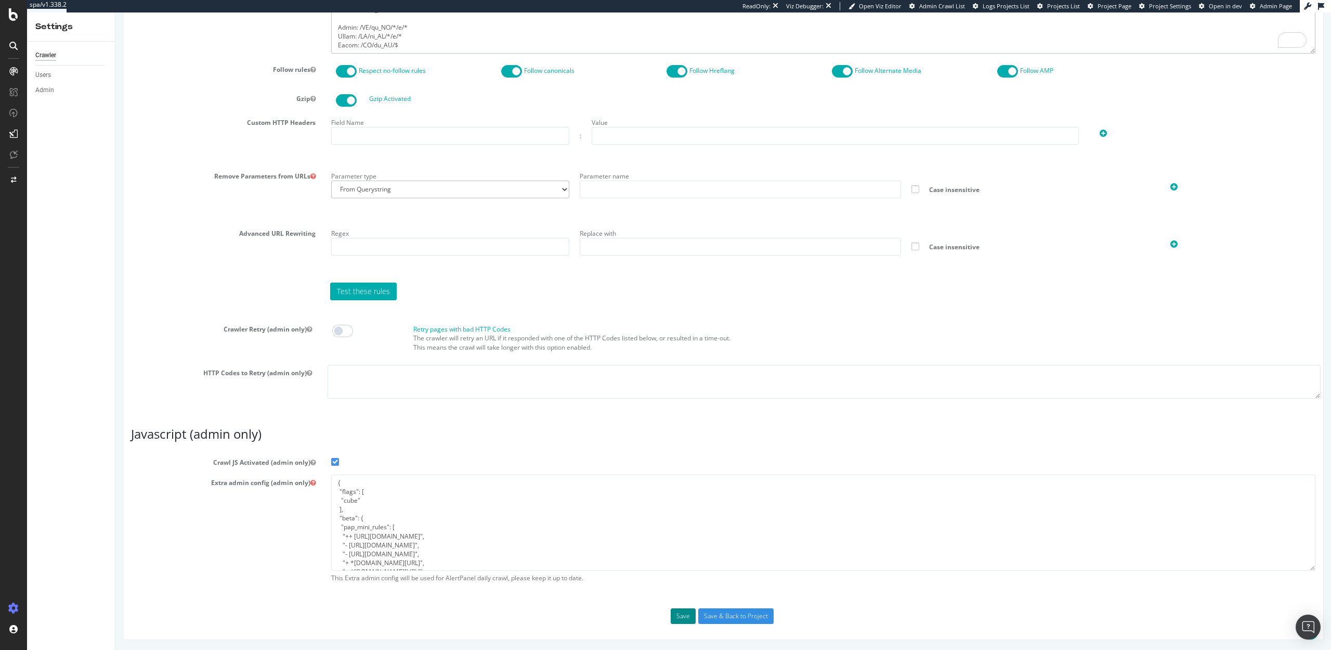
type textarea "User-Agent: * Disallow: / Allow: /CA/en_CA/*/c/* Allow: /CA/en_CA/*/p/* Allow: …"
click at [674, 614] on button "Save" at bounding box center [683, 616] width 25 height 16
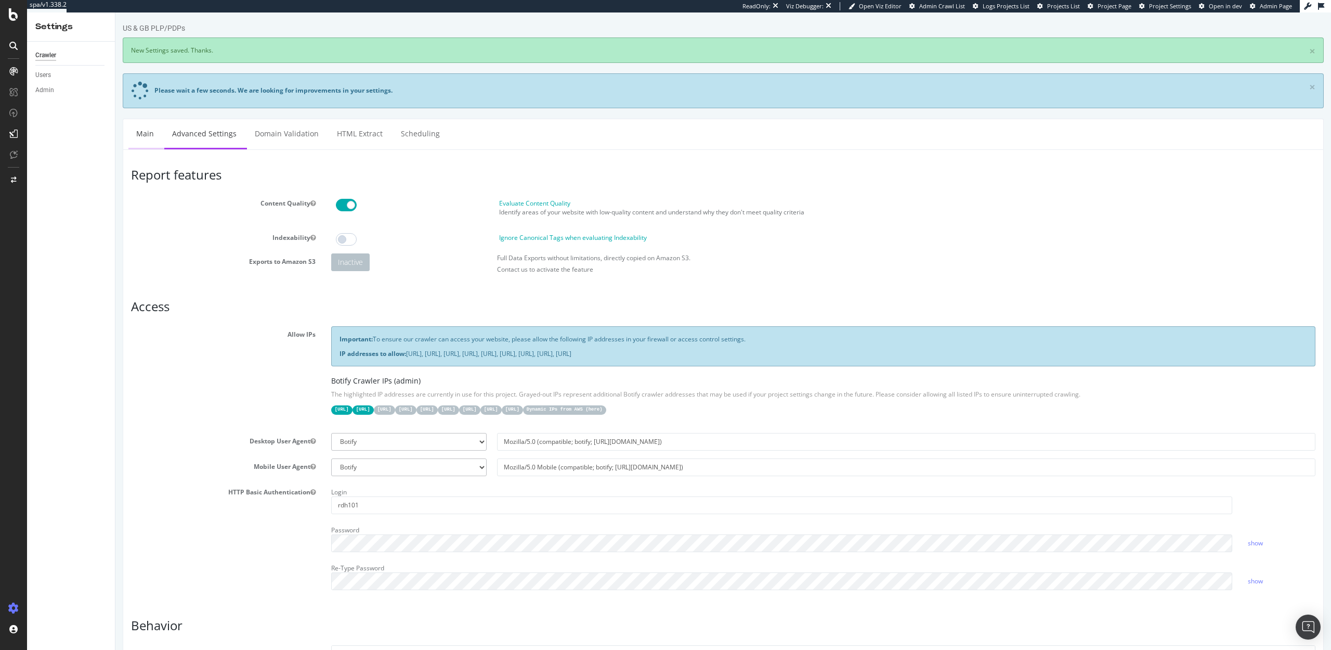
click at [147, 140] on link "Main" at bounding box center [144, 133] width 33 height 29
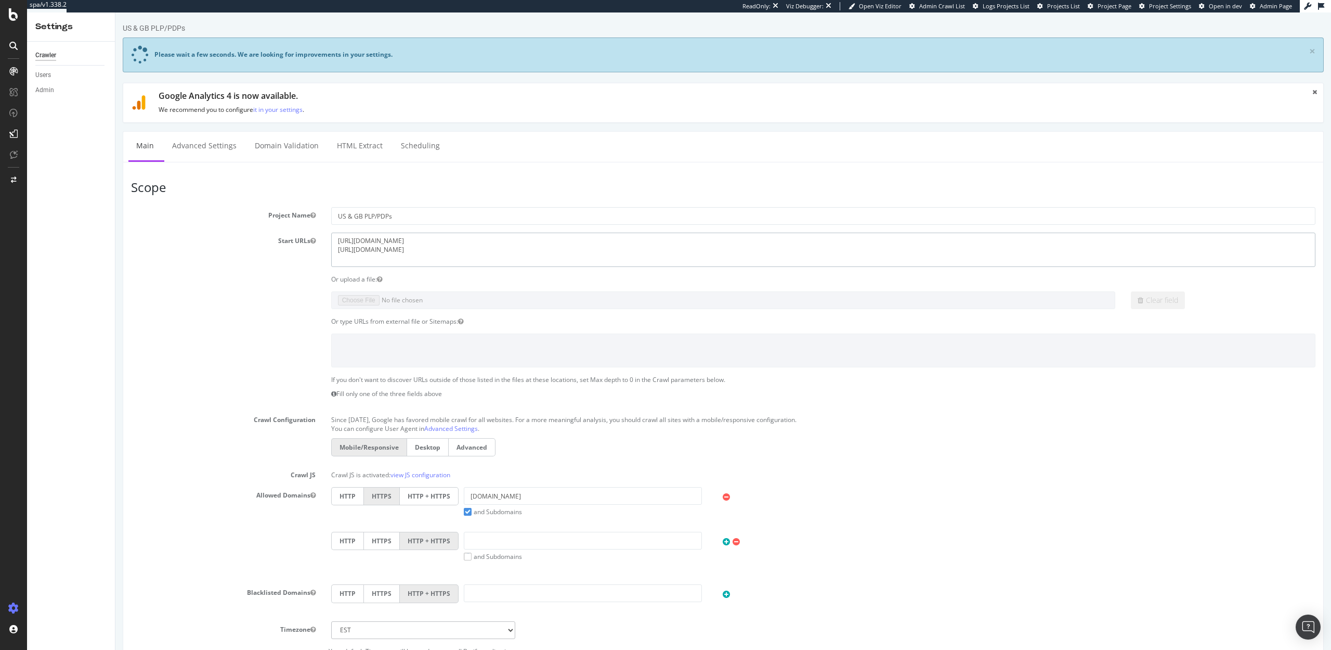
drag, startPoint x: 442, startPoint y: 250, endPoint x: 322, endPoint y: 239, distance: 119.6
click at [322, 239] on div "Start URLs https://www.levi.com/US/en_US/ https://www.levi.com/GB/en_GB/" at bounding box center [723, 249] width 1200 height 34
type textarea "\"
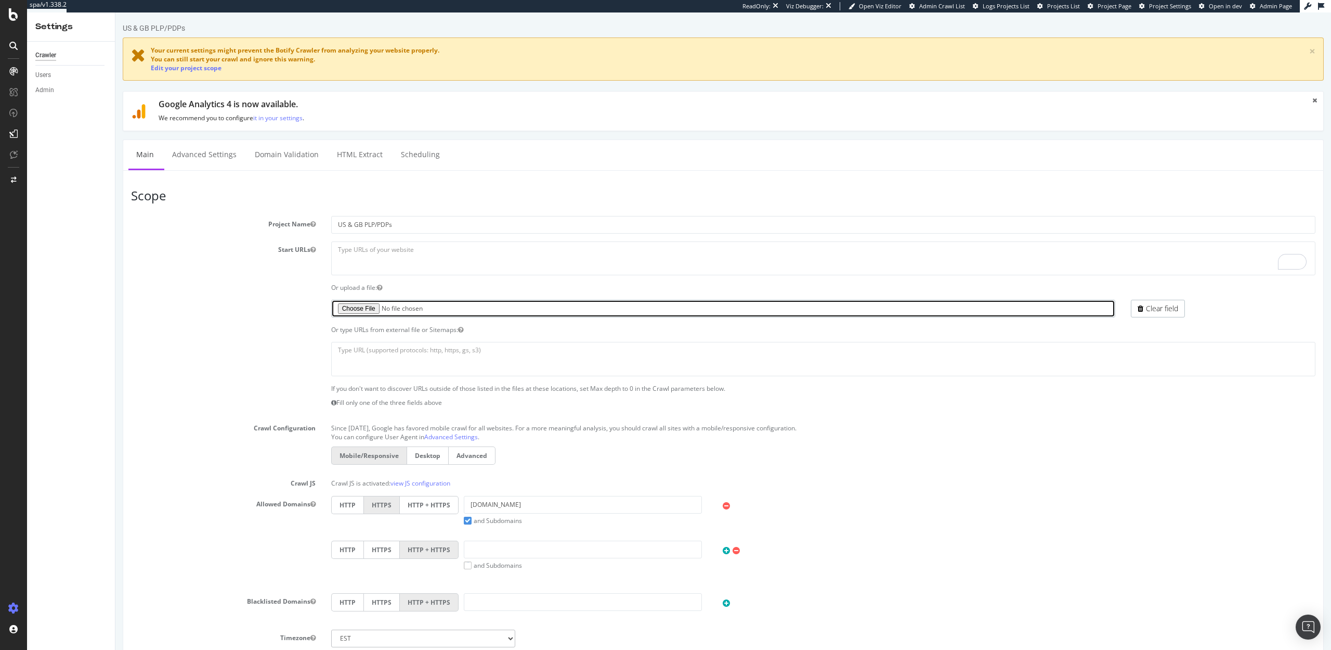
click at [349, 308] on input "file" at bounding box center [723, 309] width 785 height 18
type input "C:\fakepath\Levi Emea PDP PLPs.txt"
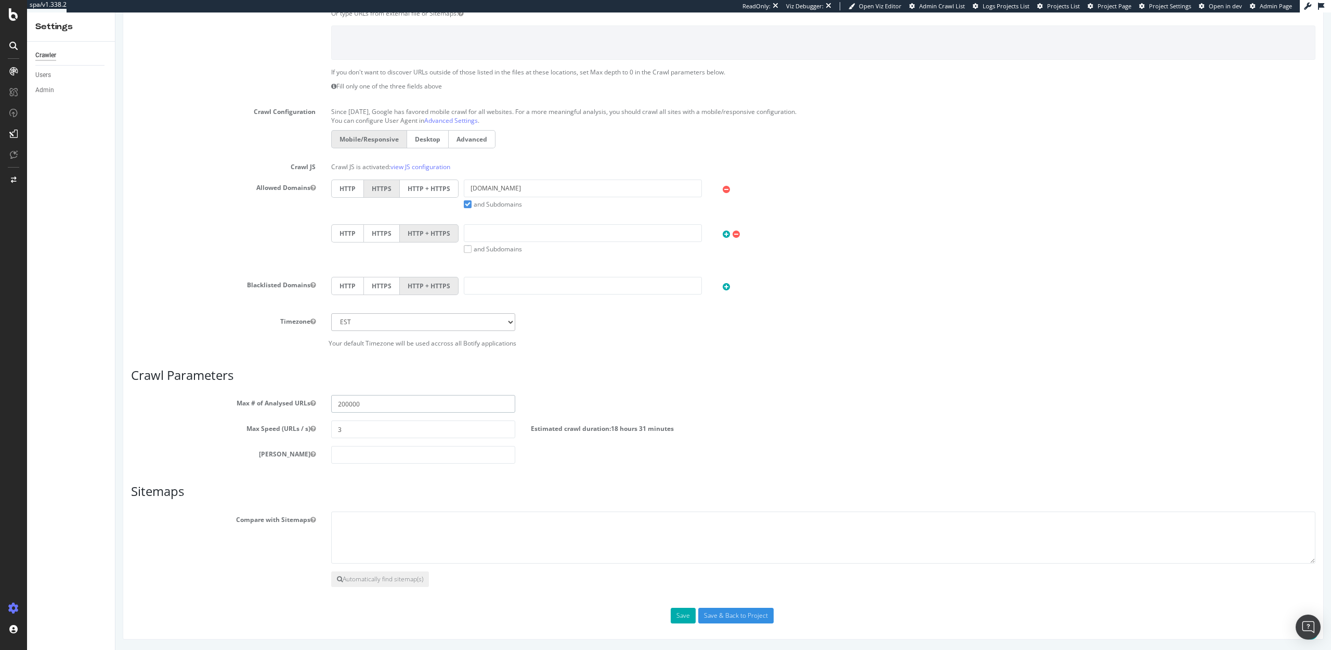
click at [342, 404] on input "200000" at bounding box center [423, 404] width 185 height 18
click at [348, 405] on input "300000" at bounding box center [423, 404] width 185 height 18
type input "300000"
click at [363, 479] on div "Scope Project Name US & GB PLP/PDPs Start URLs https://www.levi.com/US/en_US/ h…" at bounding box center [723, 248] width 1185 height 750
click at [684, 613] on button "Save" at bounding box center [683, 615] width 25 height 16
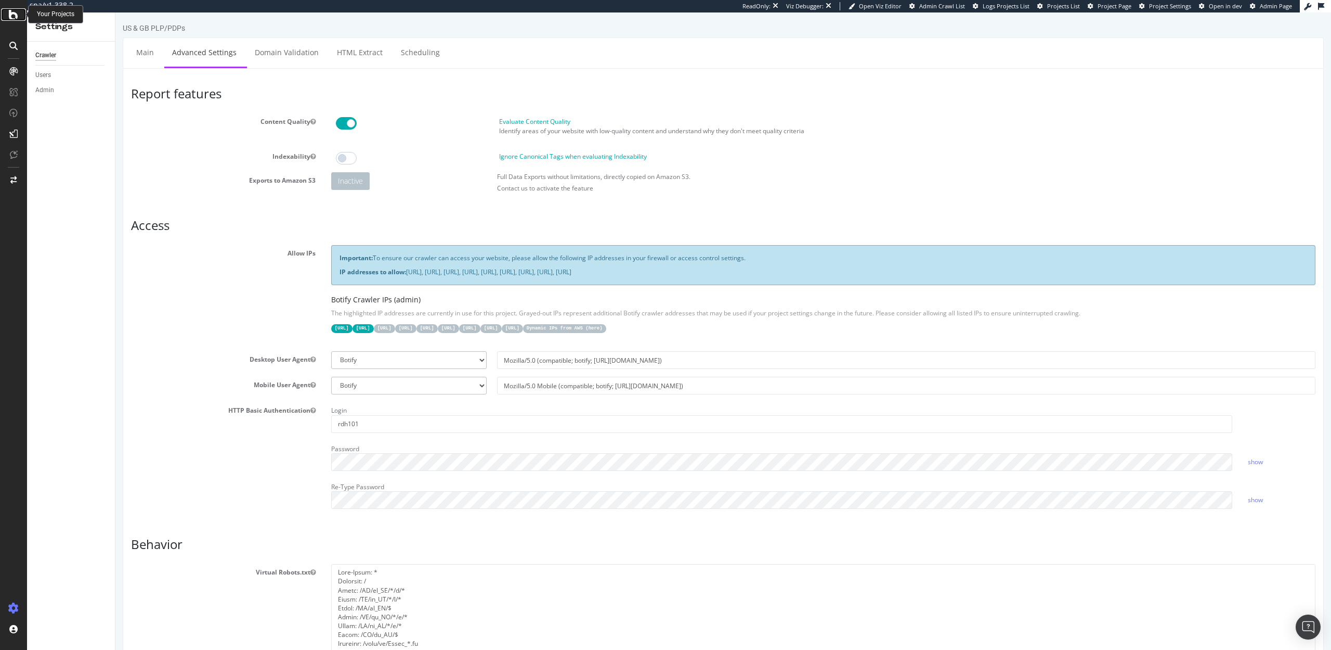
click at [11, 19] on icon at bounding box center [13, 14] width 9 height 12
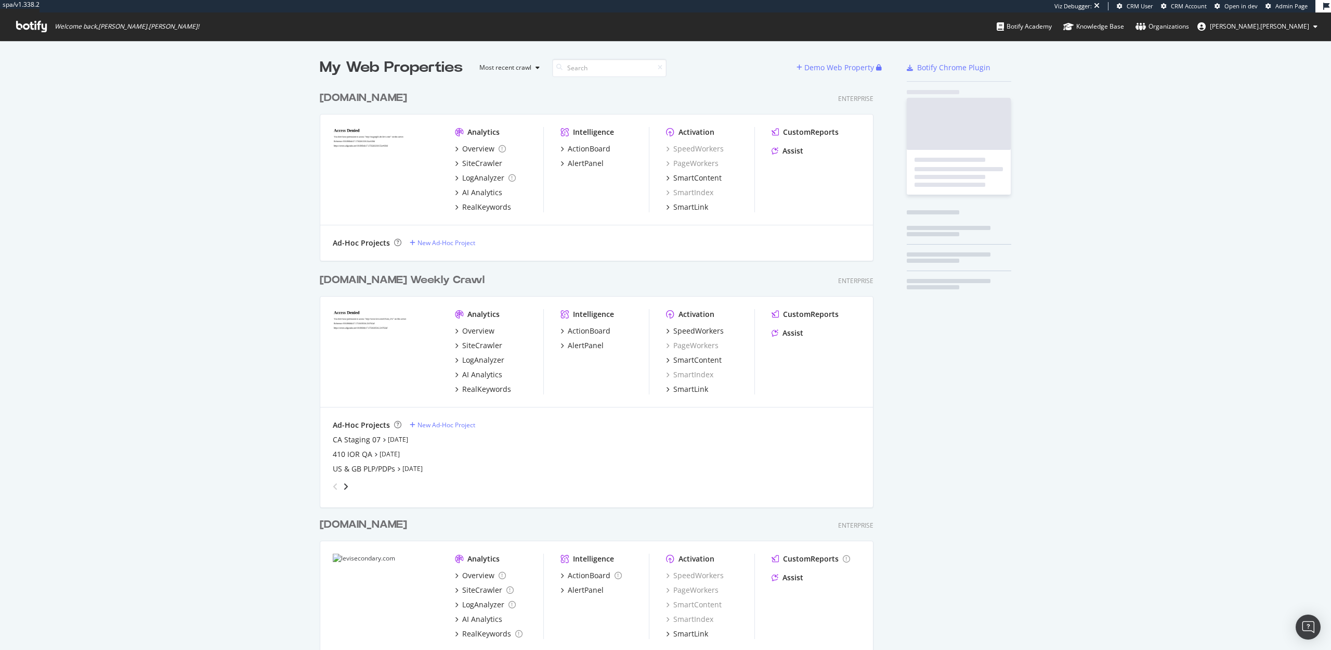
scroll to position [609, 562]
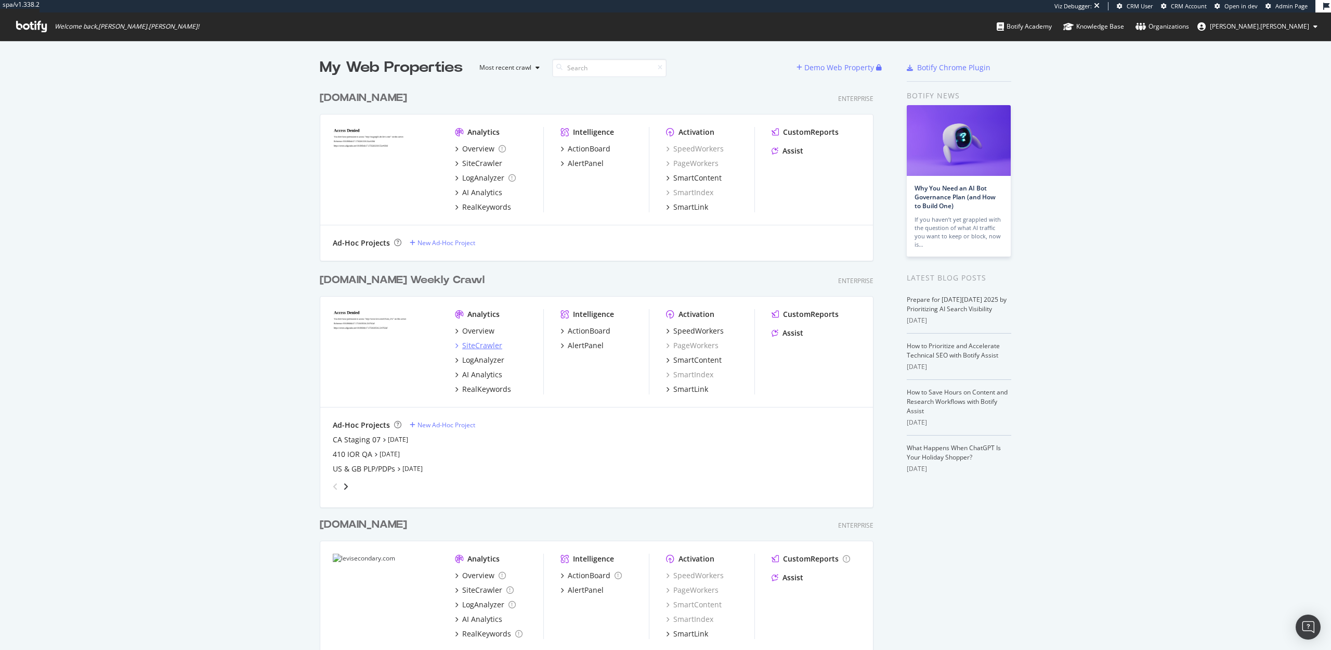
click at [473, 346] on div "SiteCrawler" at bounding box center [482, 345] width 40 height 10
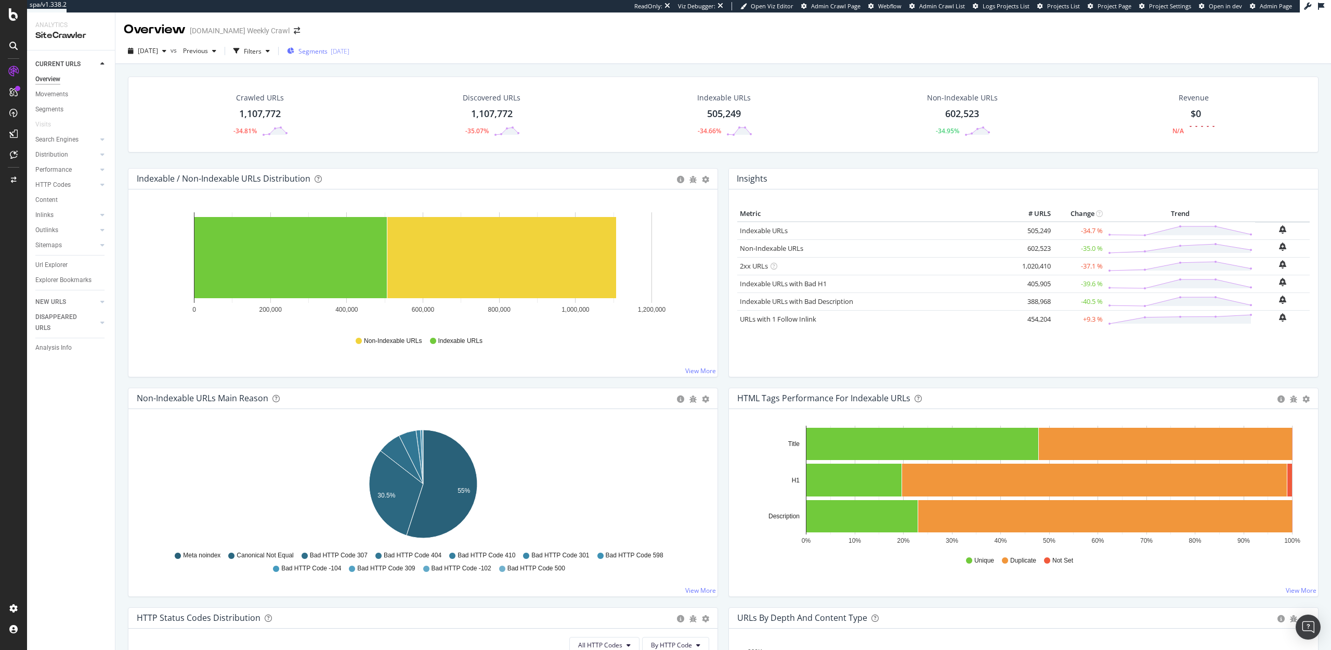
click at [328, 52] on span "Segments" at bounding box center [313, 51] width 29 height 9
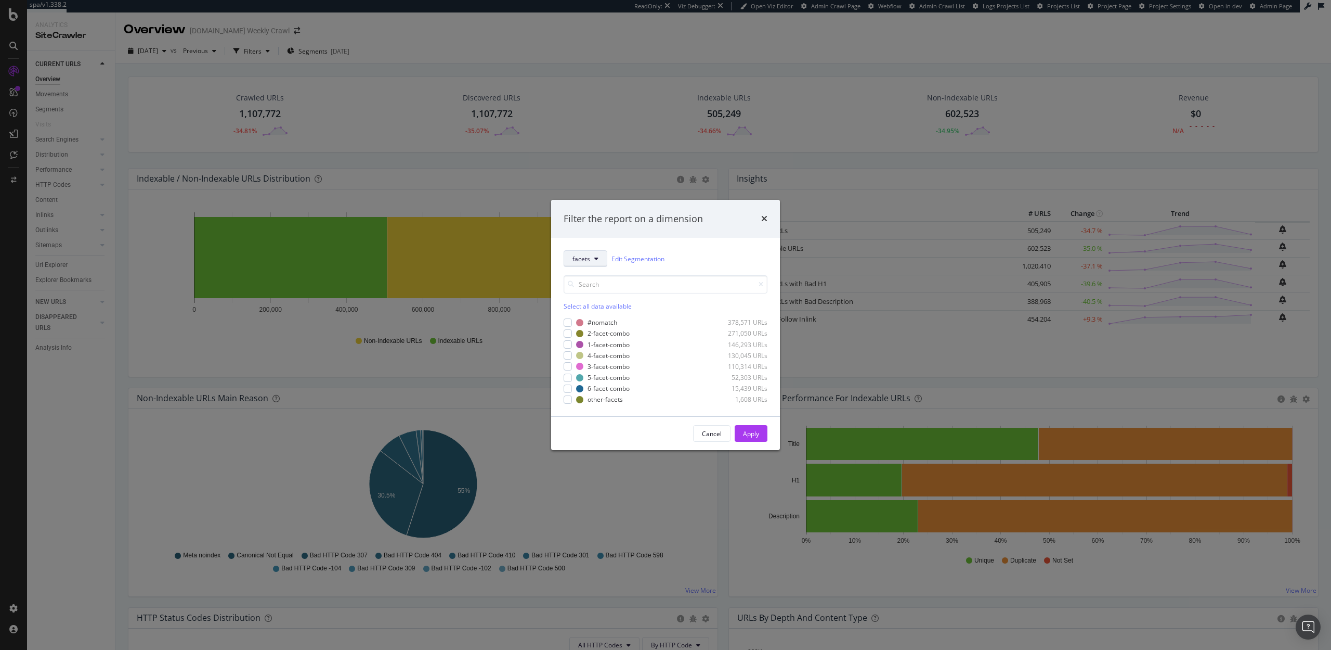
click at [592, 258] on button "facets" at bounding box center [586, 258] width 44 height 17
click at [592, 294] on span "pagetype" at bounding box center [606, 295] width 67 height 9
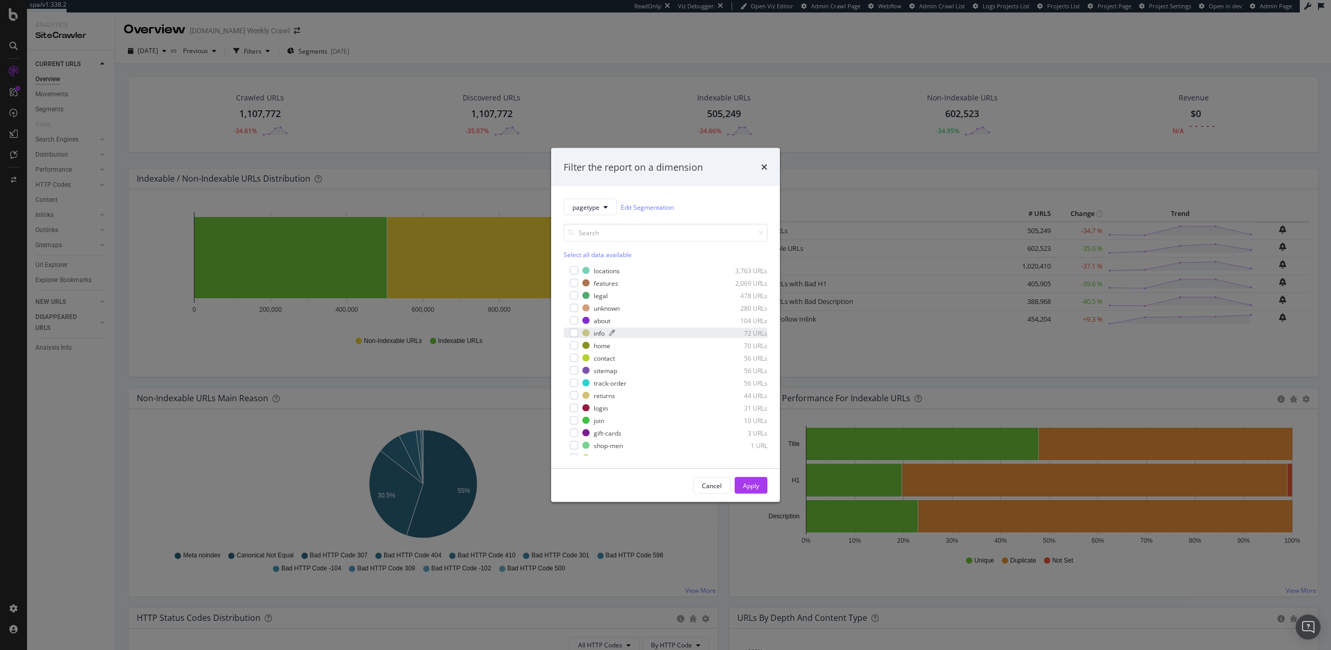
scroll to position [58, 0]
click at [575, 335] on div "modal" at bounding box center [574, 338] width 8 height 8
click at [748, 481] on div "Apply" at bounding box center [751, 485] width 16 height 9
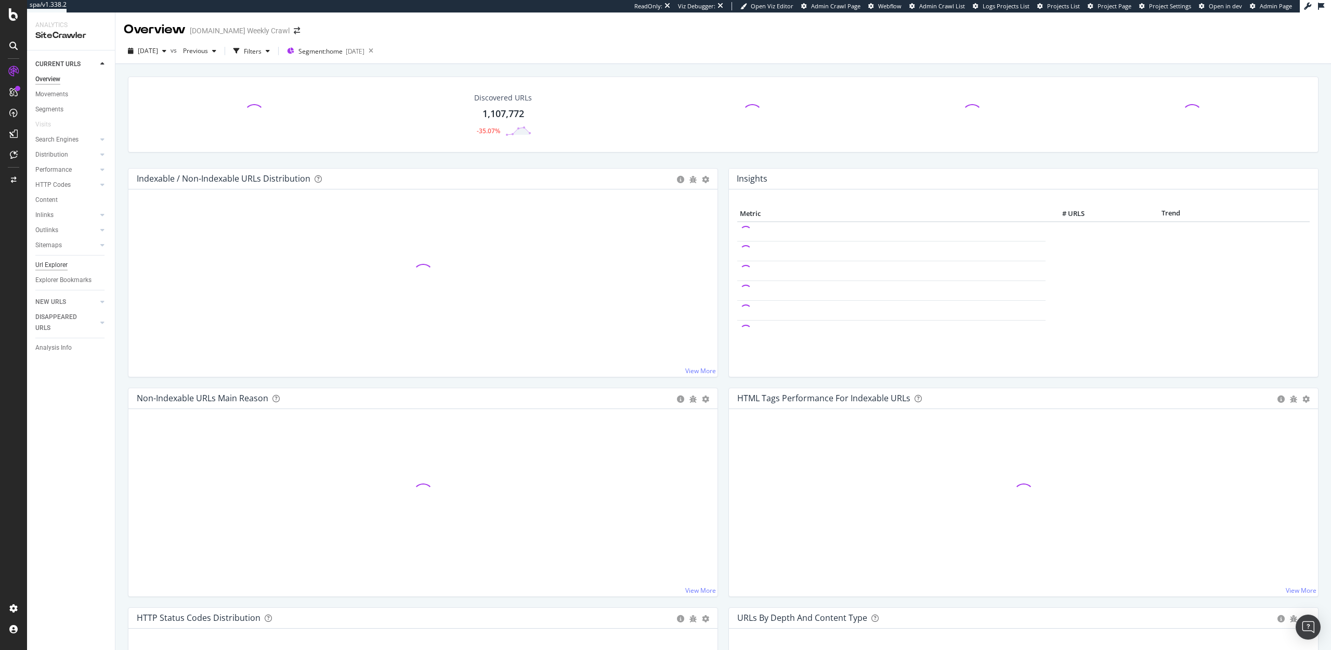
click at [44, 265] on div "Url Explorer" at bounding box center [51, 265] width 32 height 11
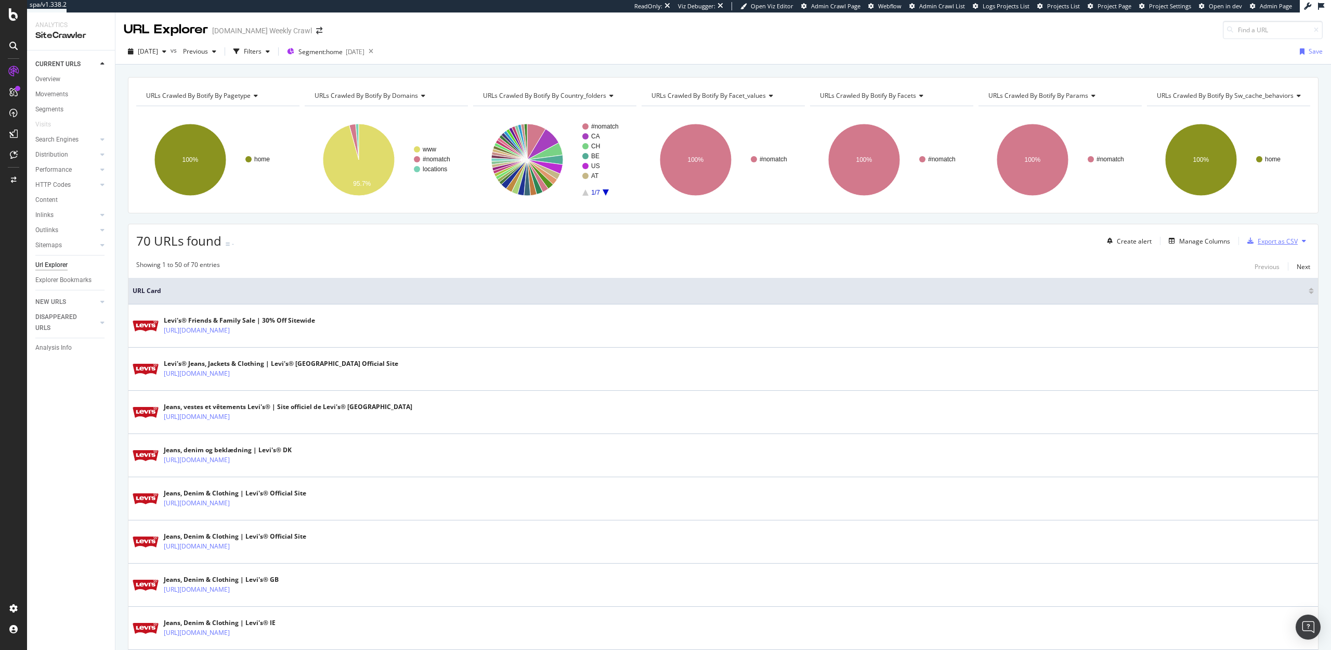
click at [1274, 239] on div "Export as CSV" at bounding box center [1278, 241] width 40 height 9
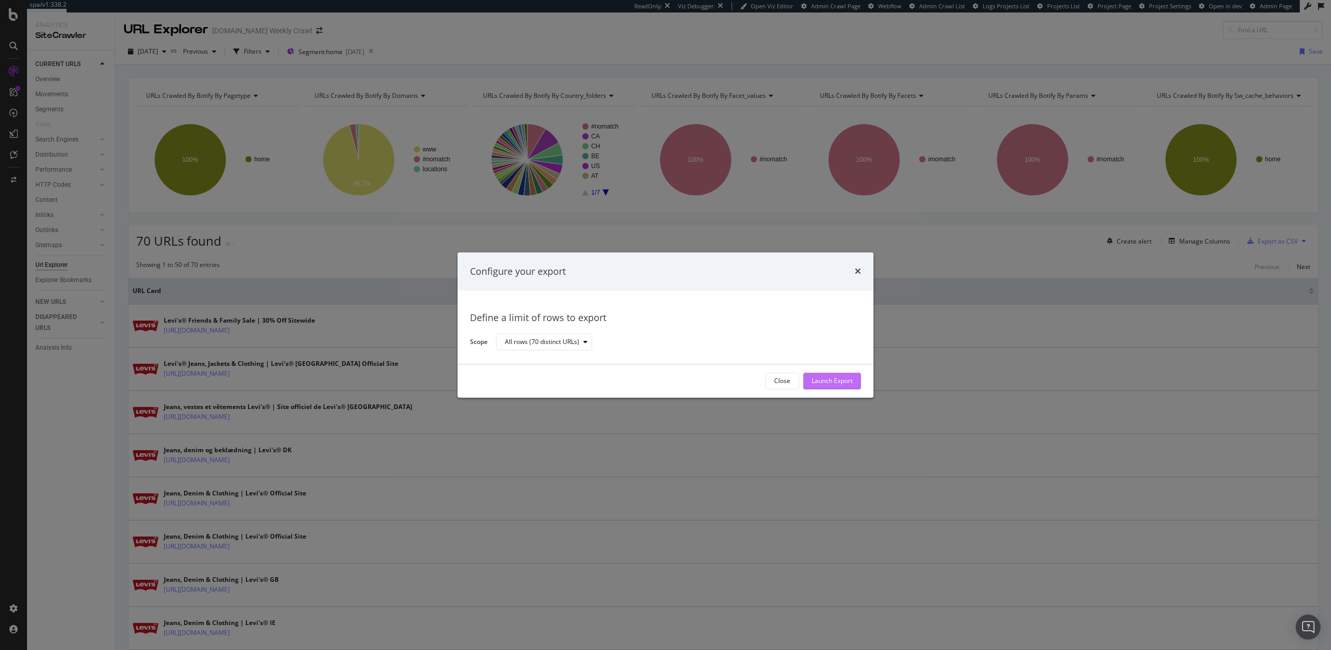
click at [833, 381] on div "Launch Export" at bounding box center [832, 381] width 41 height 9
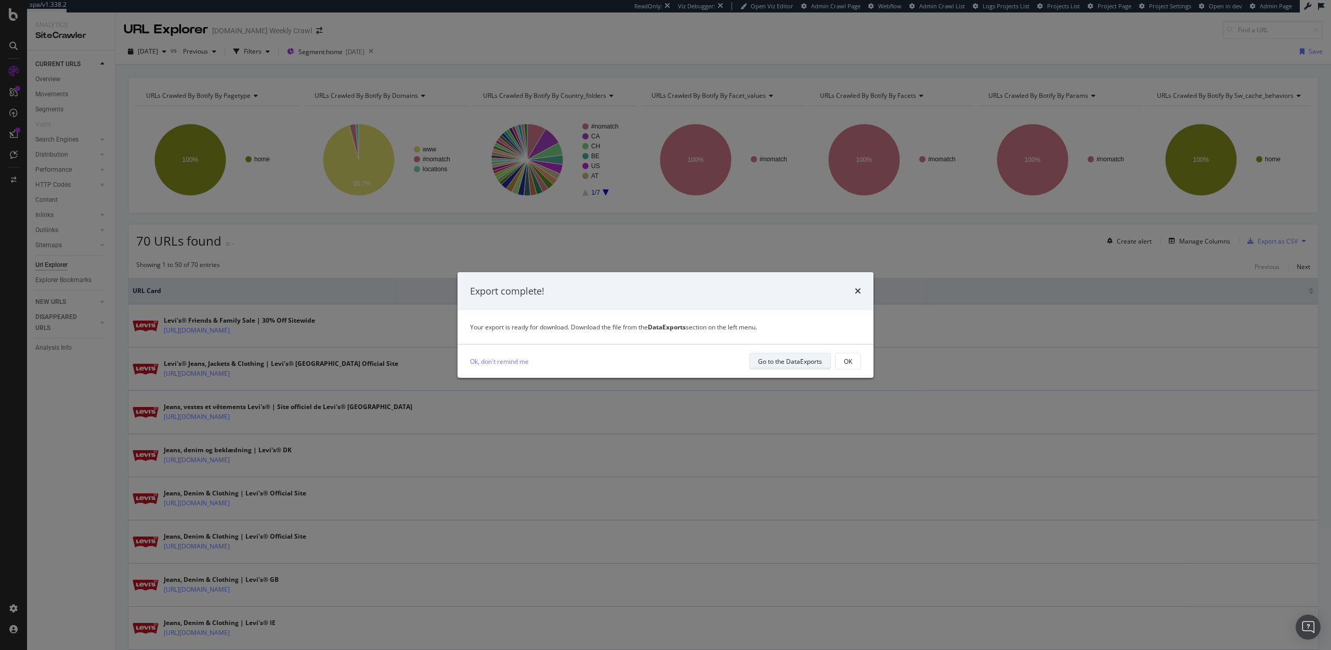
click at [801, 363] on div "Go to the DataExports" at bounding box center [790, 361] width 64 height 9
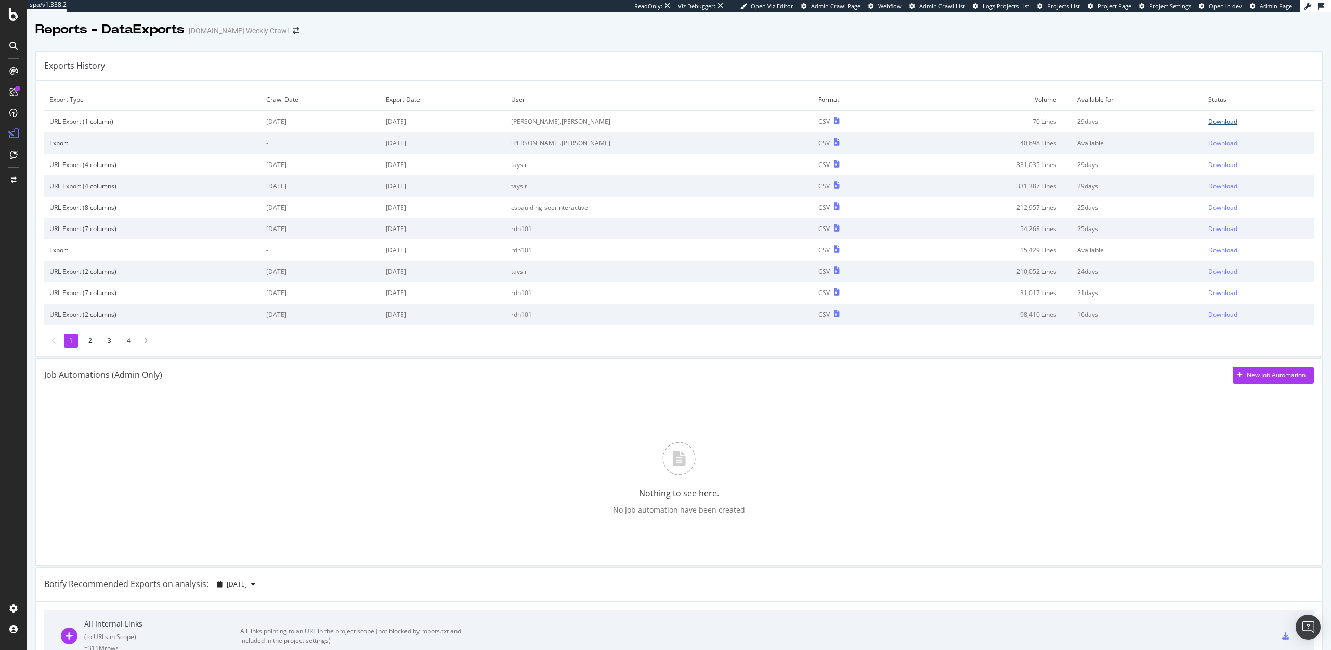
click at [1227, 119] on div "Download" at bounding box center [1223, 121] width 29 height 9
